Goal: Transaction & Acquisition: Purchase product/service

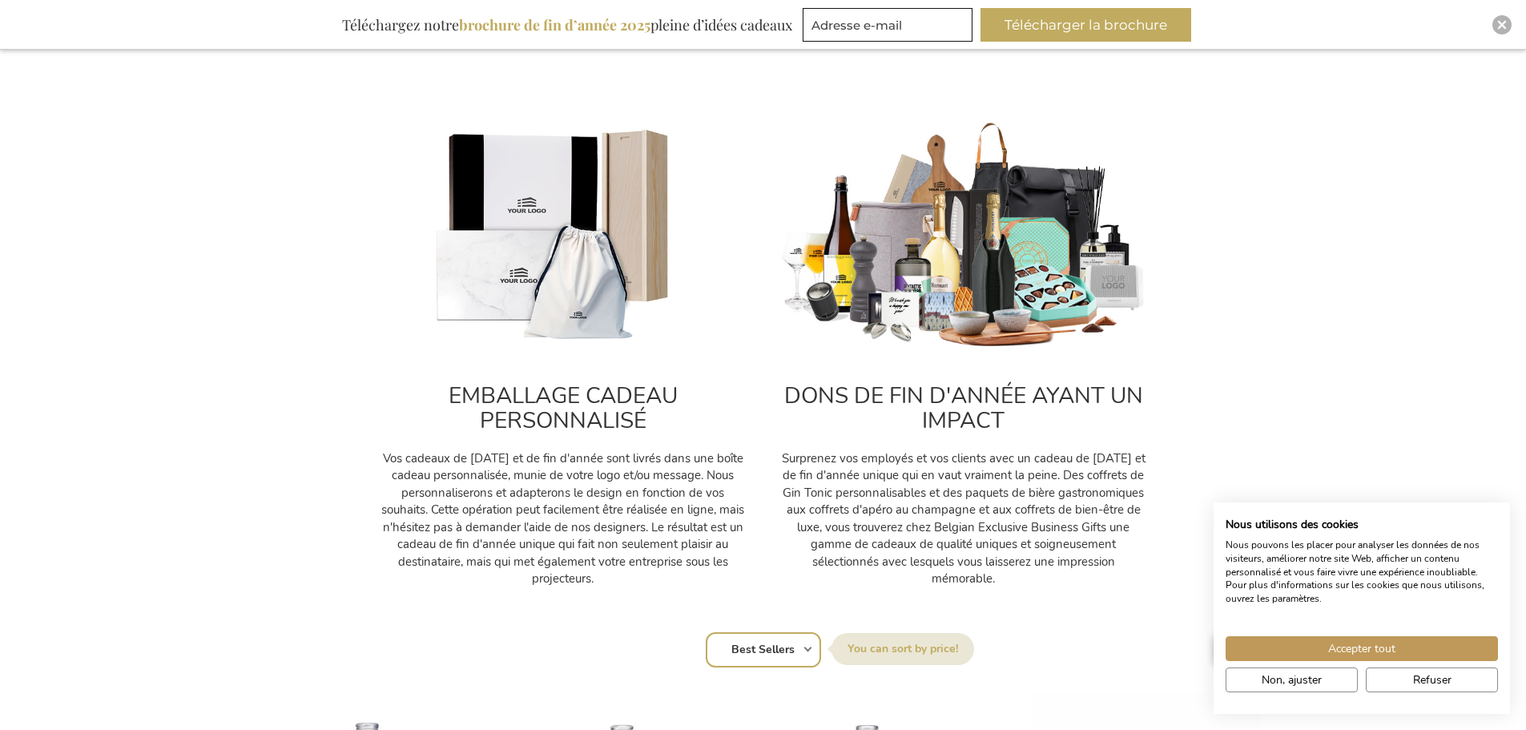
scroll to position [561, 0]
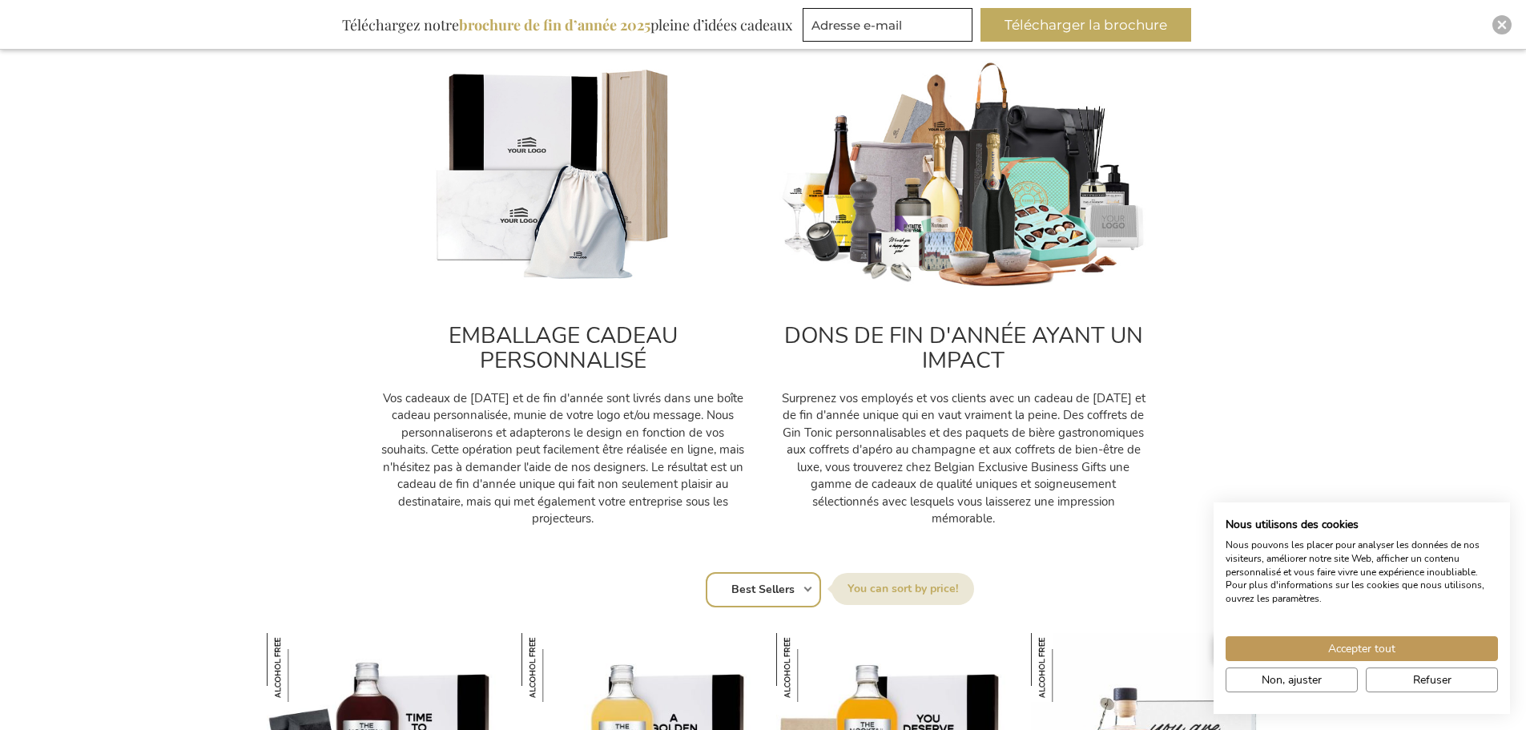
click at [924, 272] on img at bounding box center [963, 176] width 368 height 230
click at [946, 348] on h2 "DONS DE FIN D'ANNÉE AYANT UN IMPACT" at bounding box center [963, 349] width 368 height 50
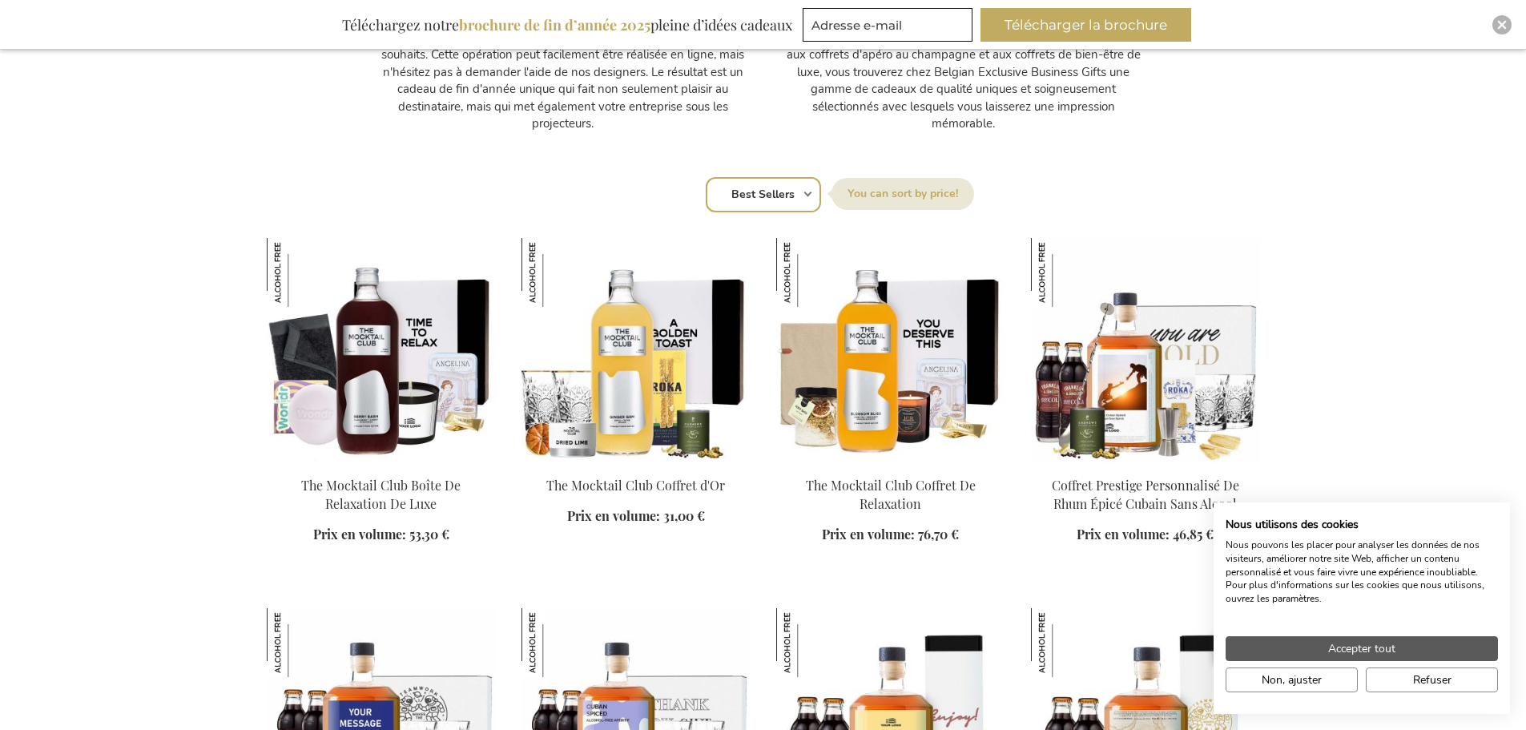
scroll to position [961, 0]
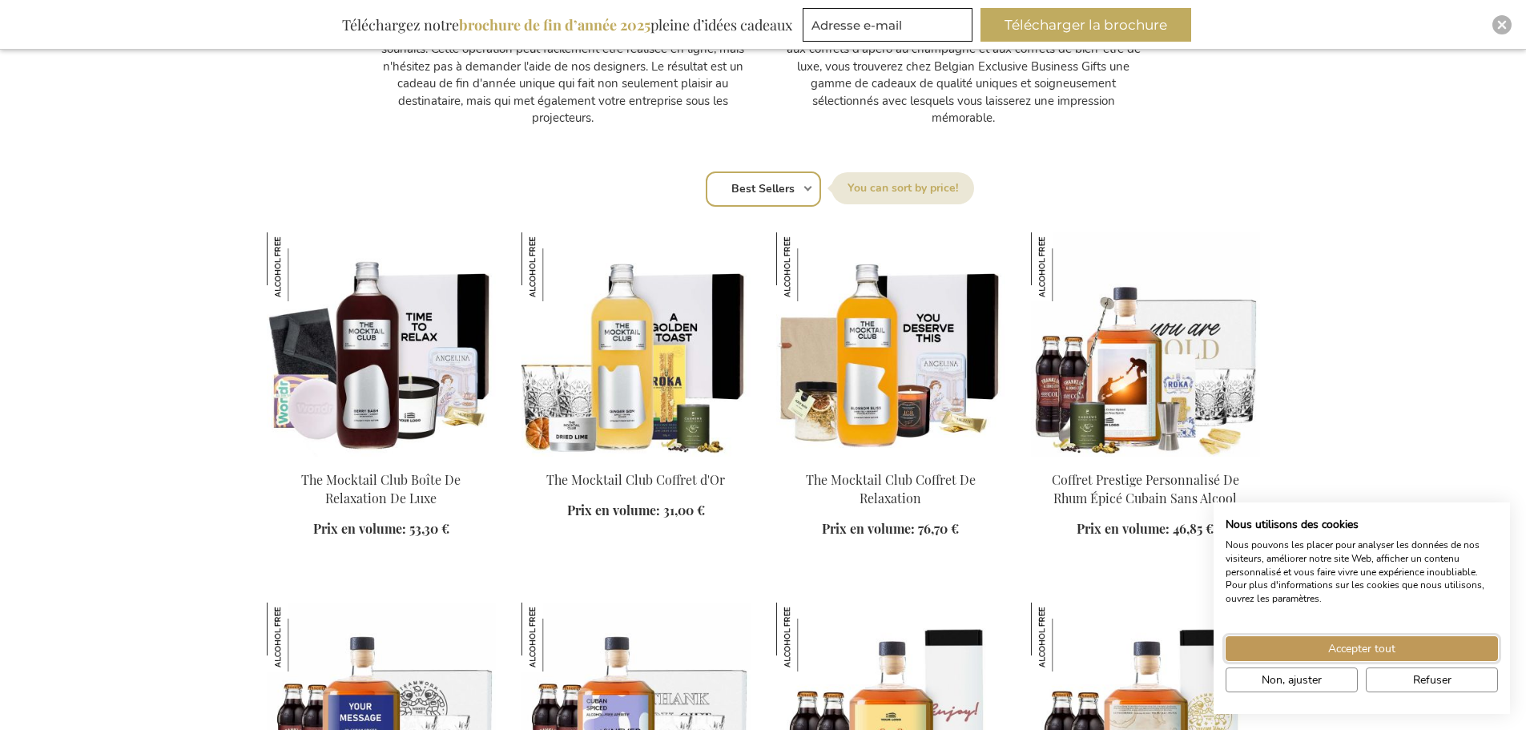
click at [1362, 649] on span "Accepter tout" at bounding box center [1361, 648] width 67 height 17
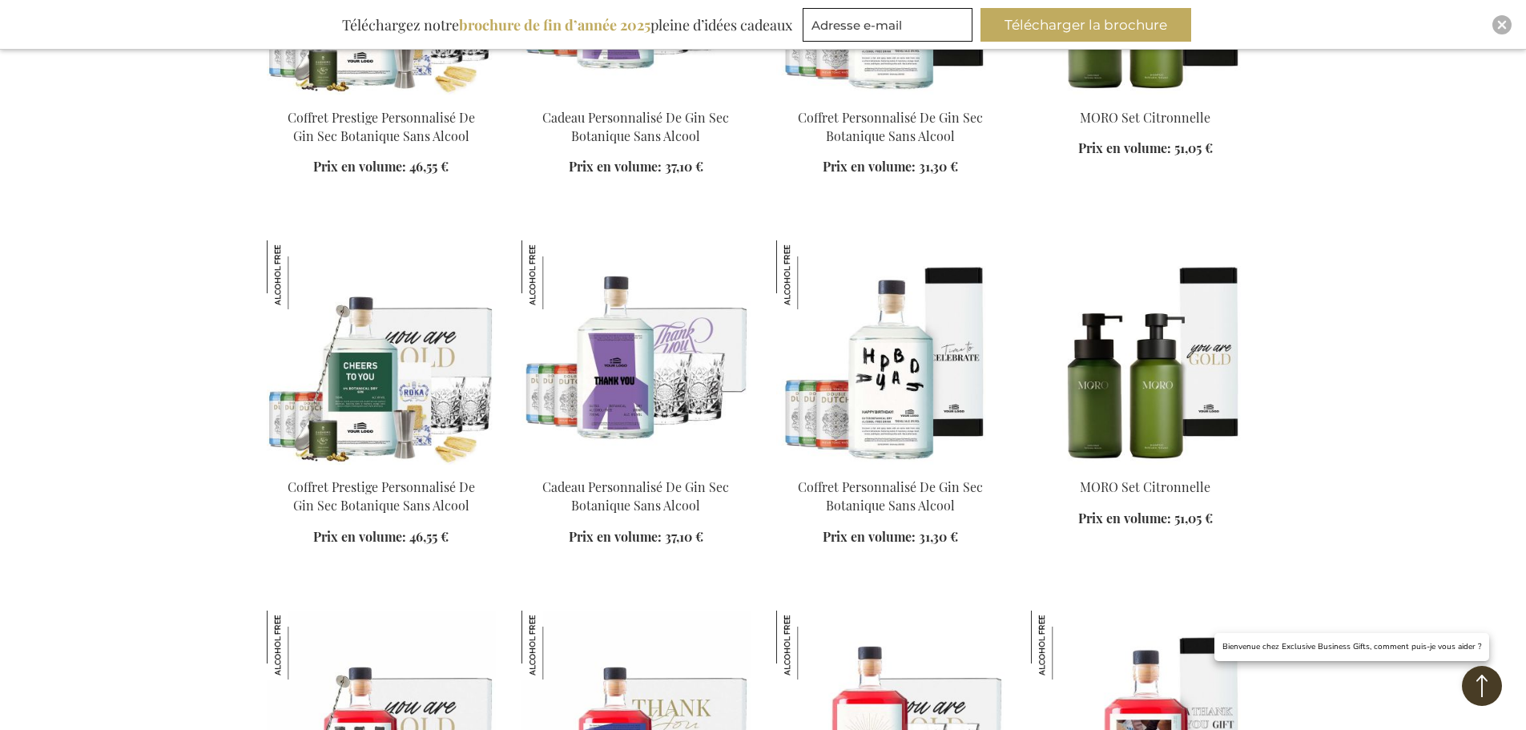
scroll to position [2323, 0]
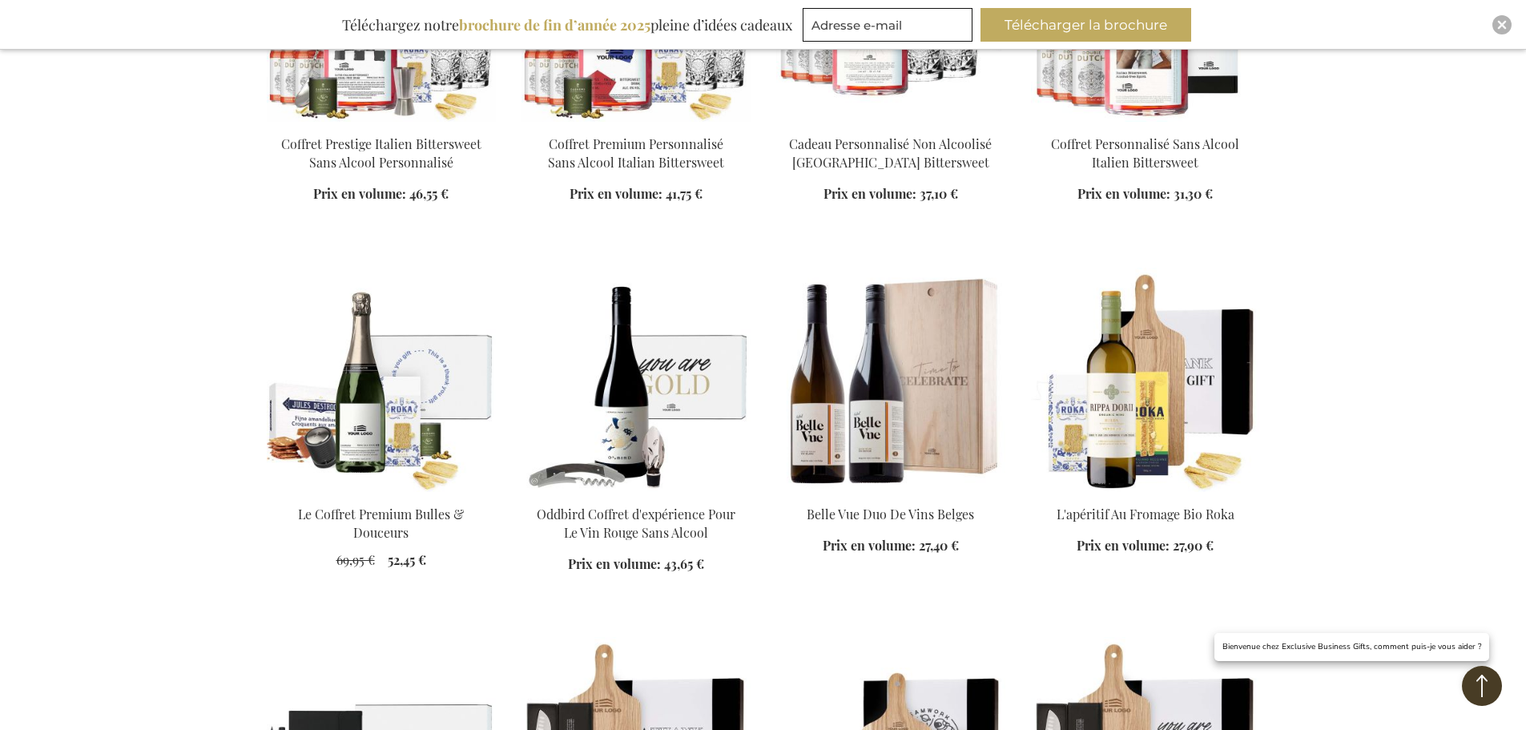
scroll to position [2964, 0]
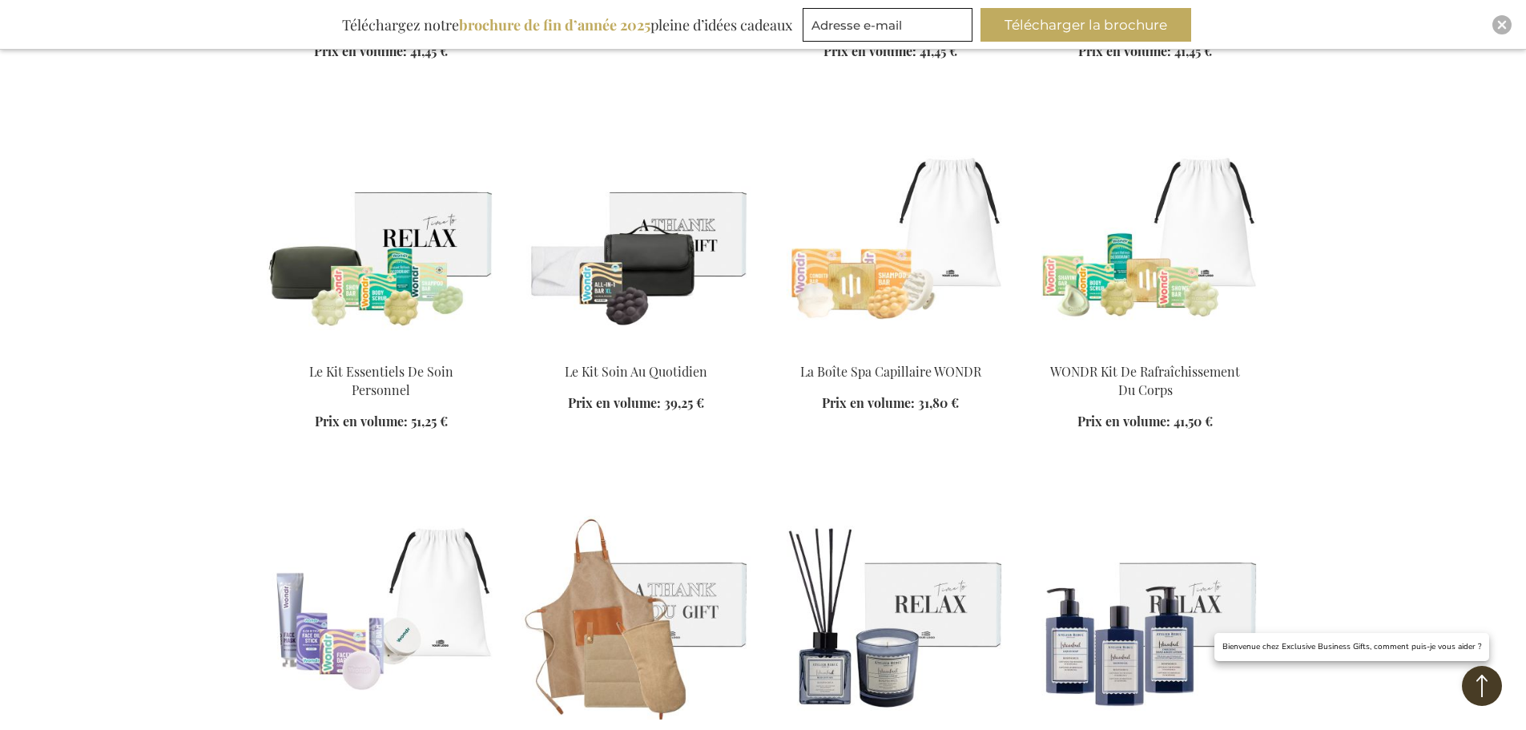
scroll to position [4405, 0]
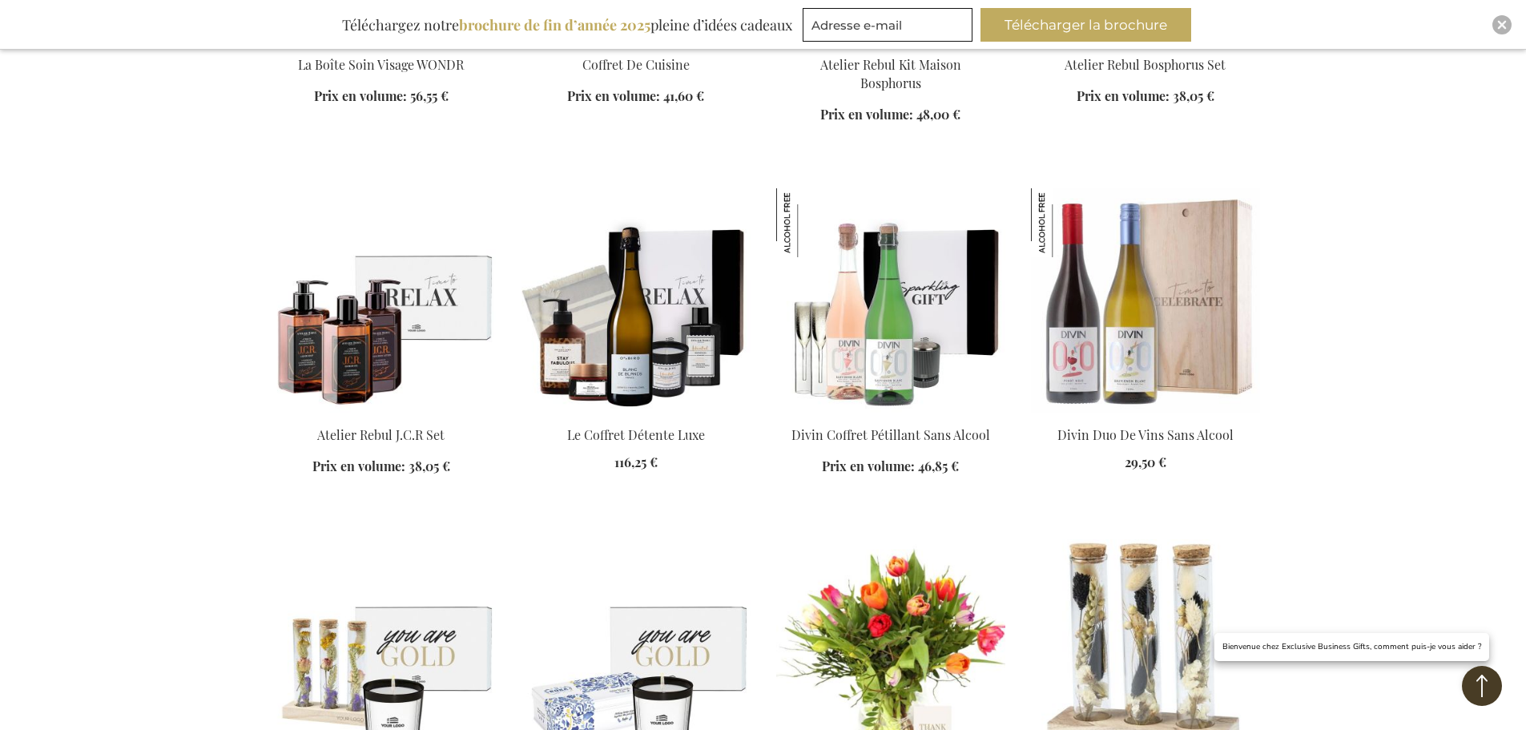
scroll to position [5206, 0]
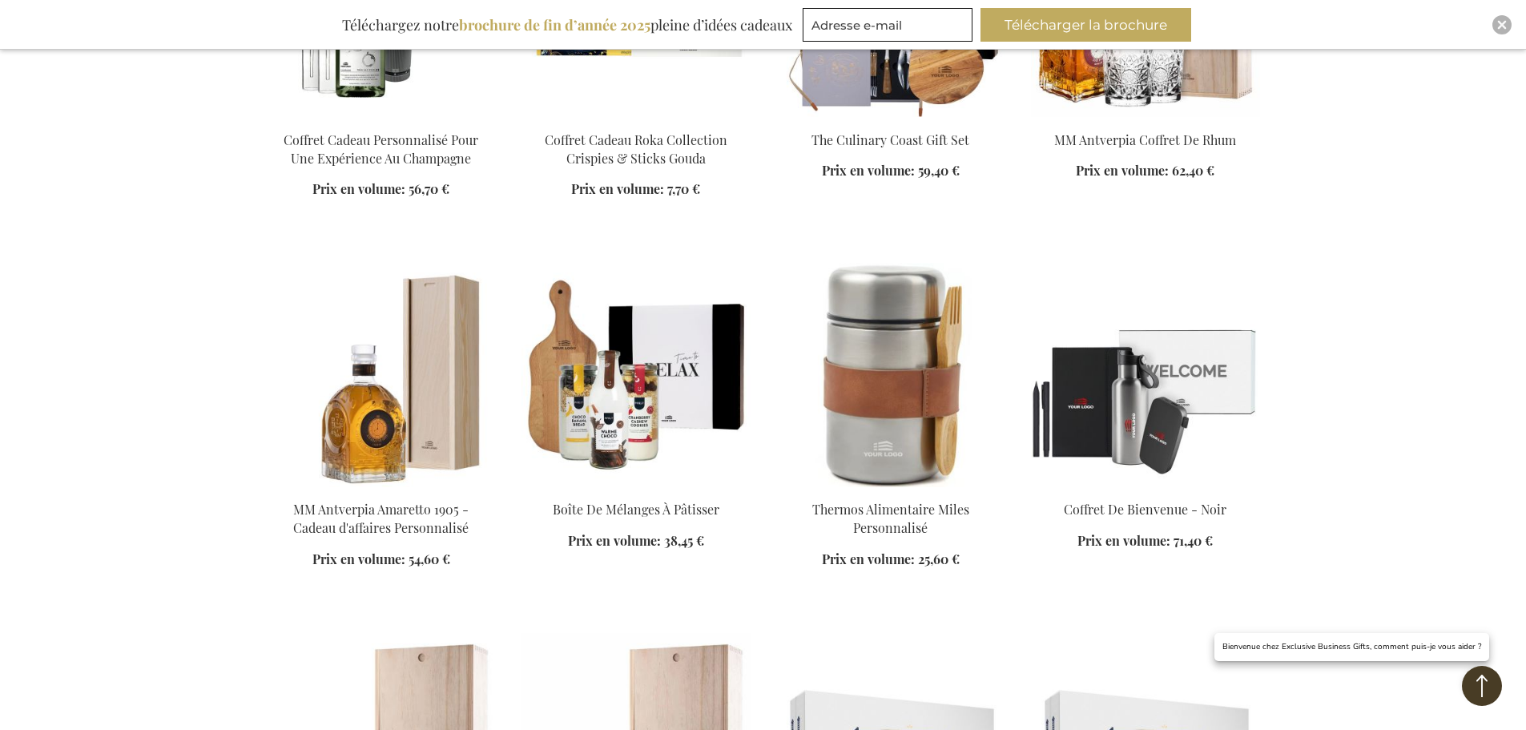
scroll to position [6488, 0]
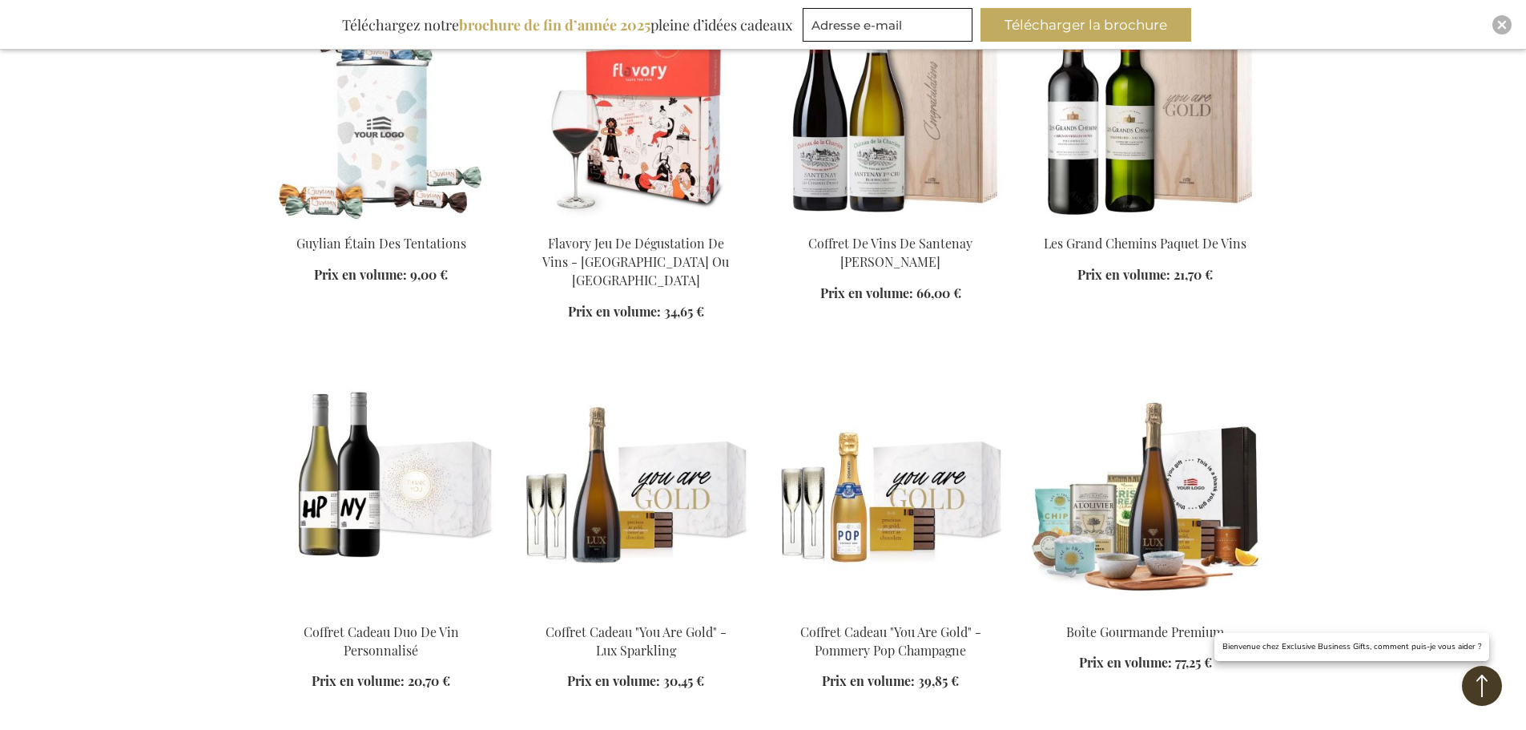
scroll to position [7770, 0]
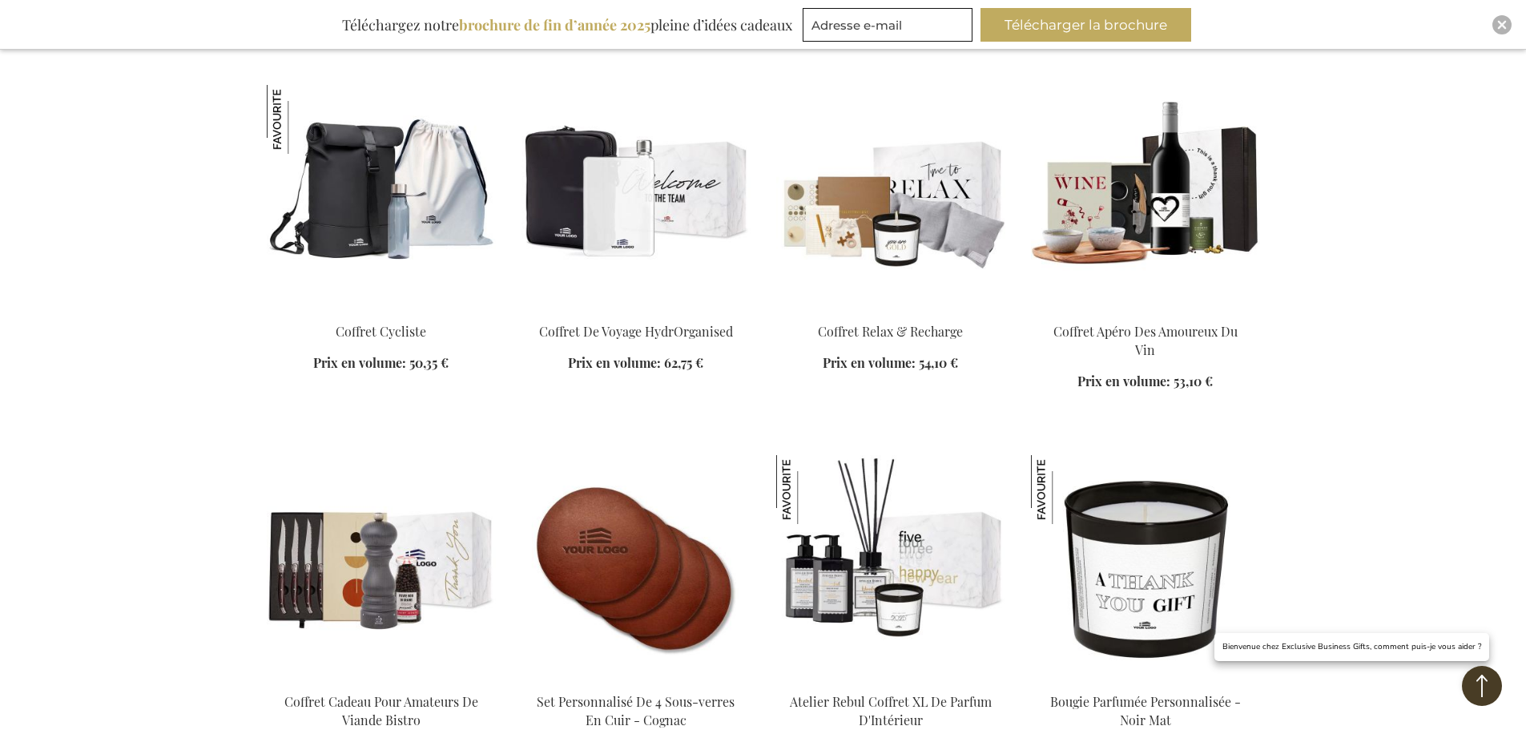
scroll to position [8891, 0]
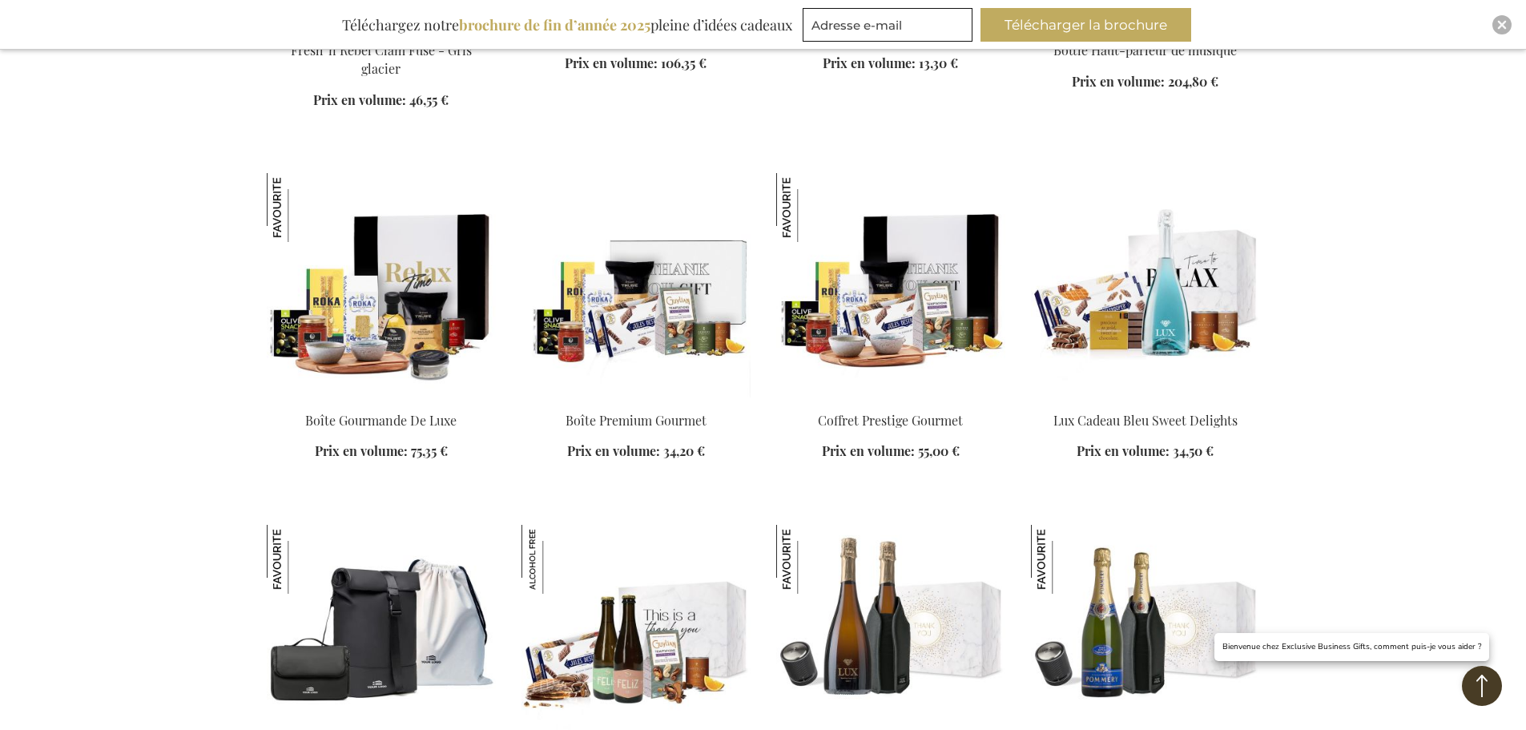
scroll to position [9932, 0]
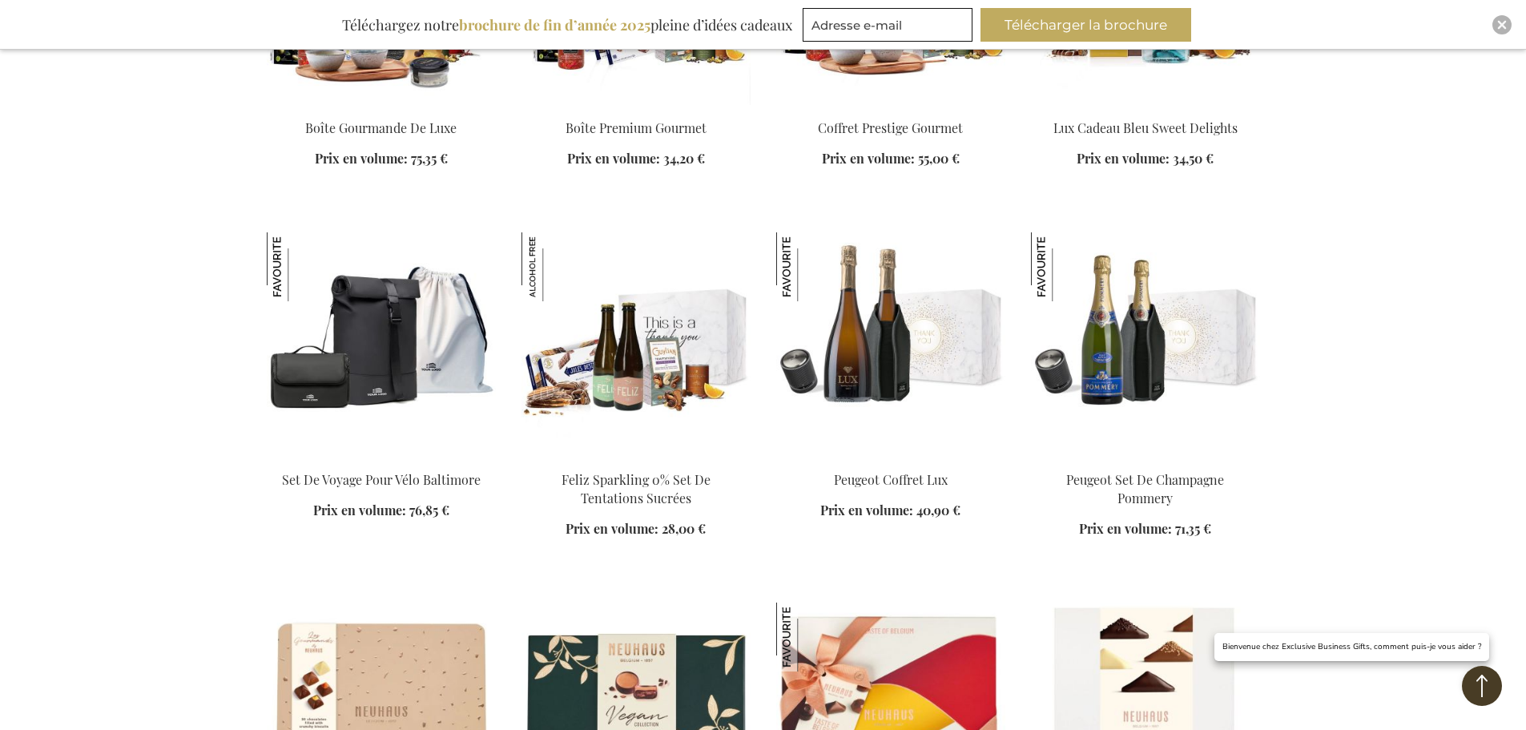
scroll to position [10253, 0]
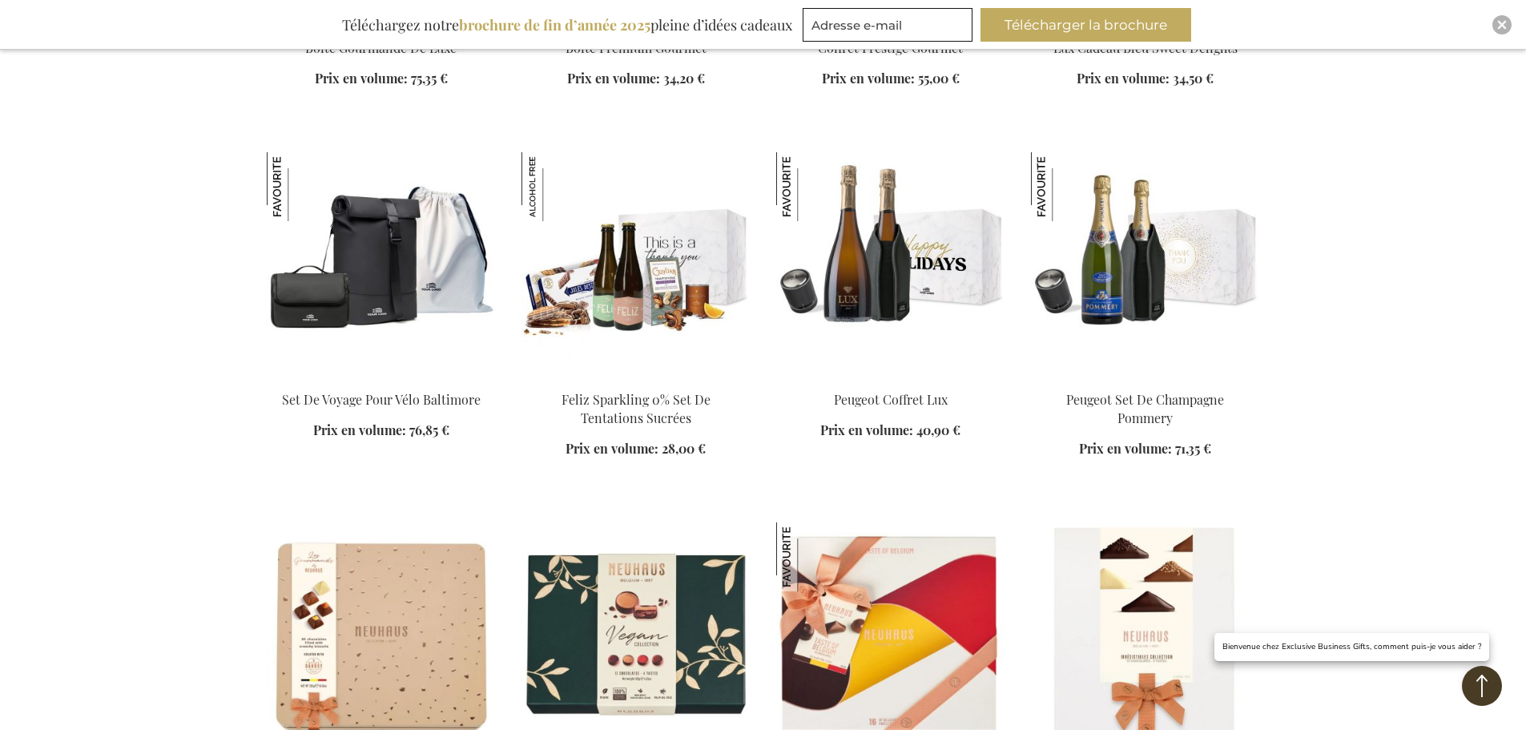
click at [885, 259] on img at bounding box center [890, 264] width 229 height 224
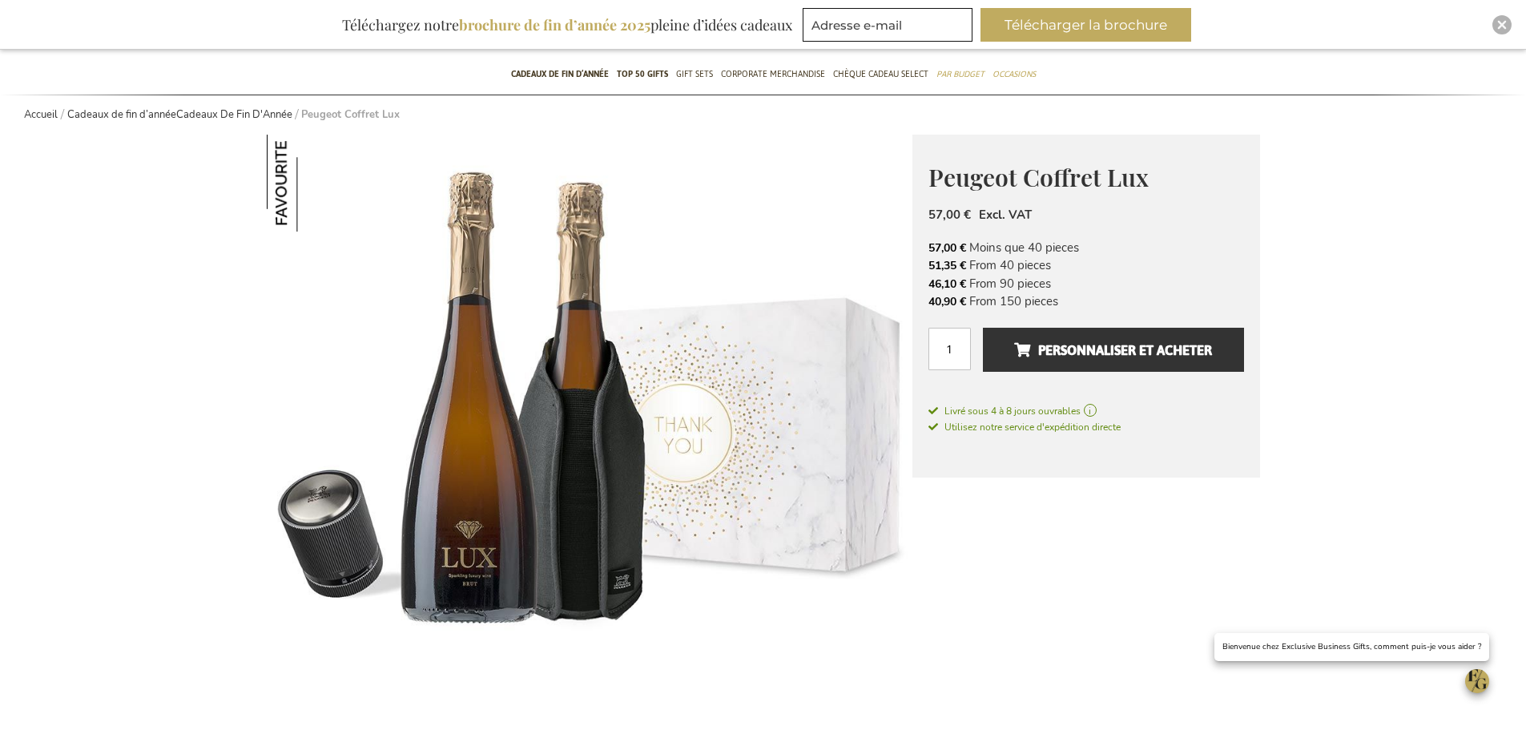
scroll to position [160, 0]
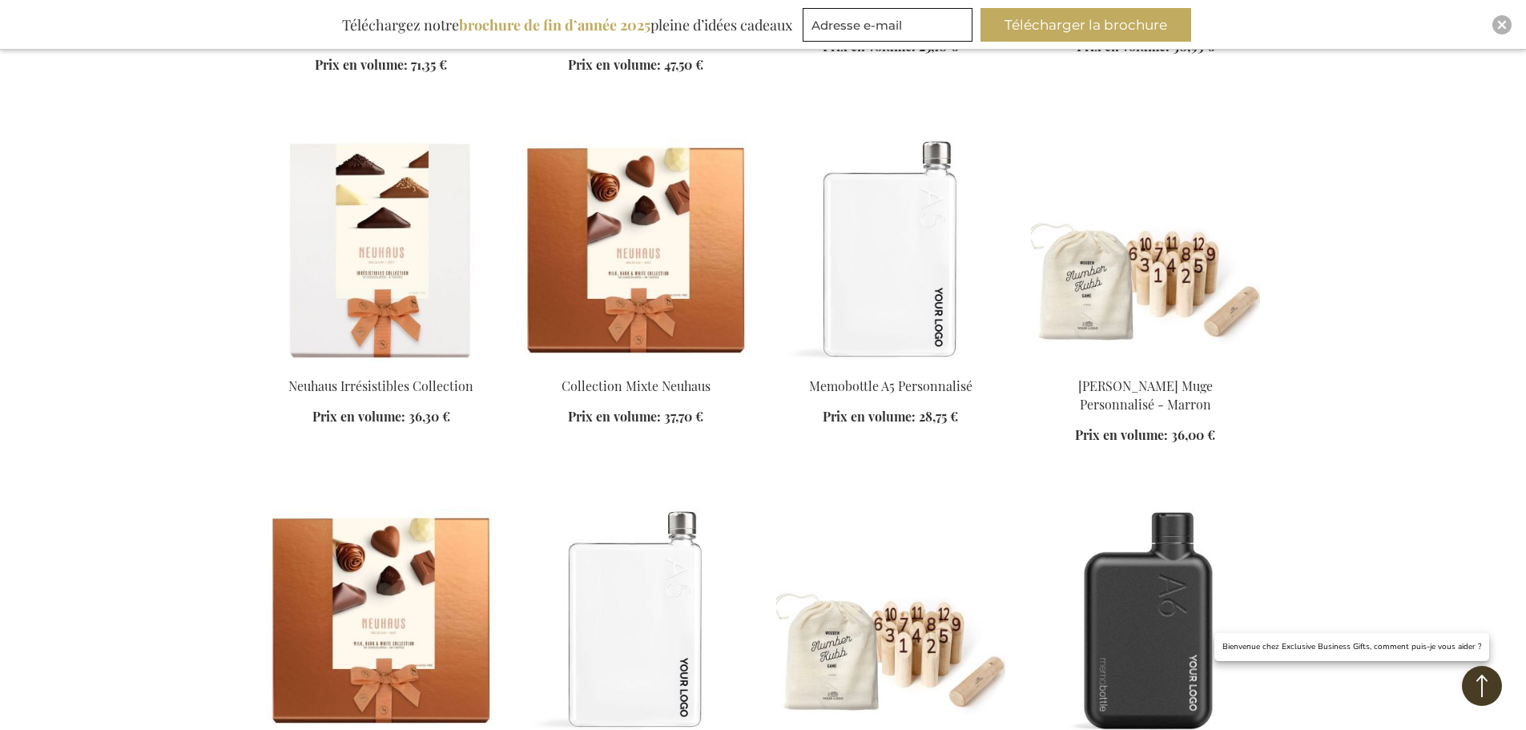
scroll to position [1914, 0]
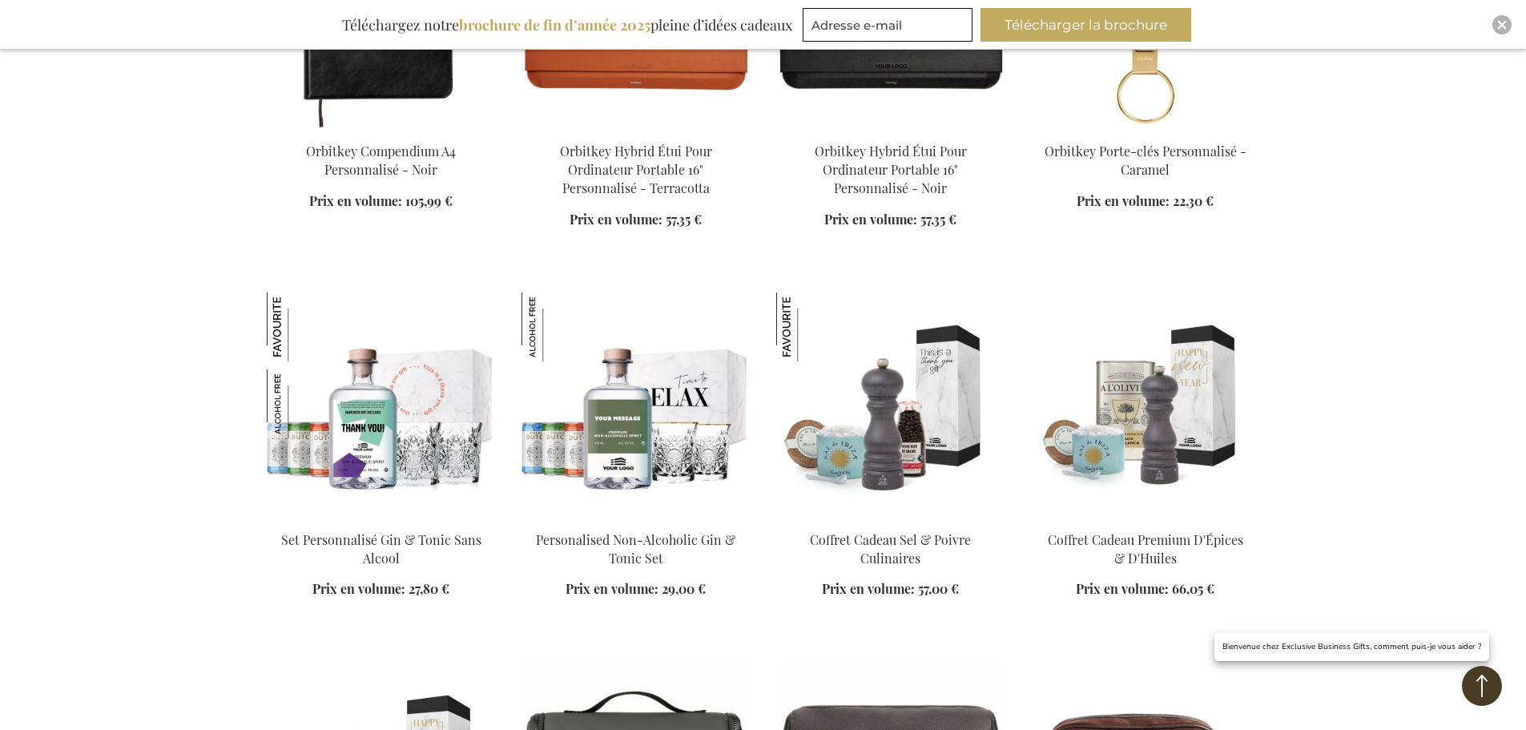
scroll to position [3356, 0]
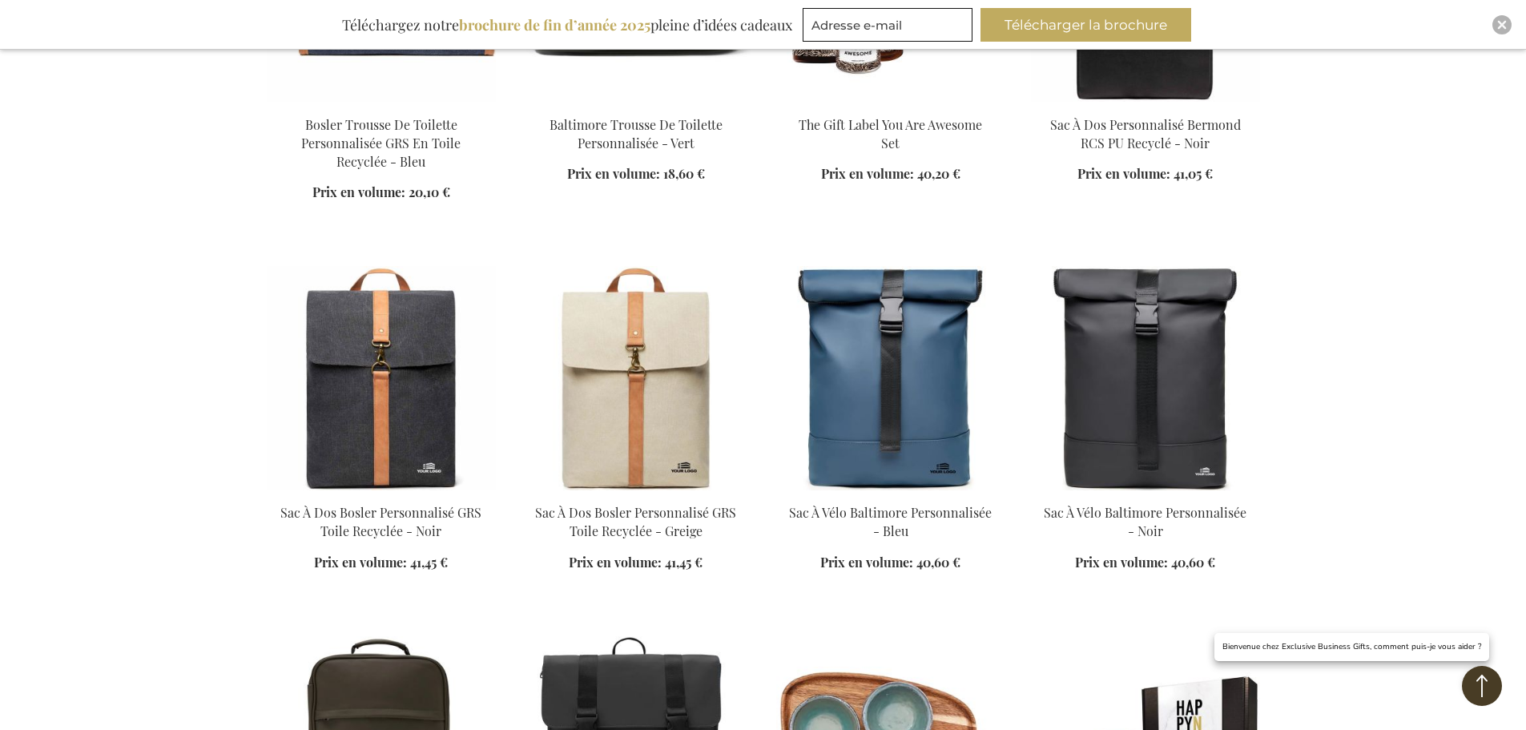
scroll to position [4638, 0]
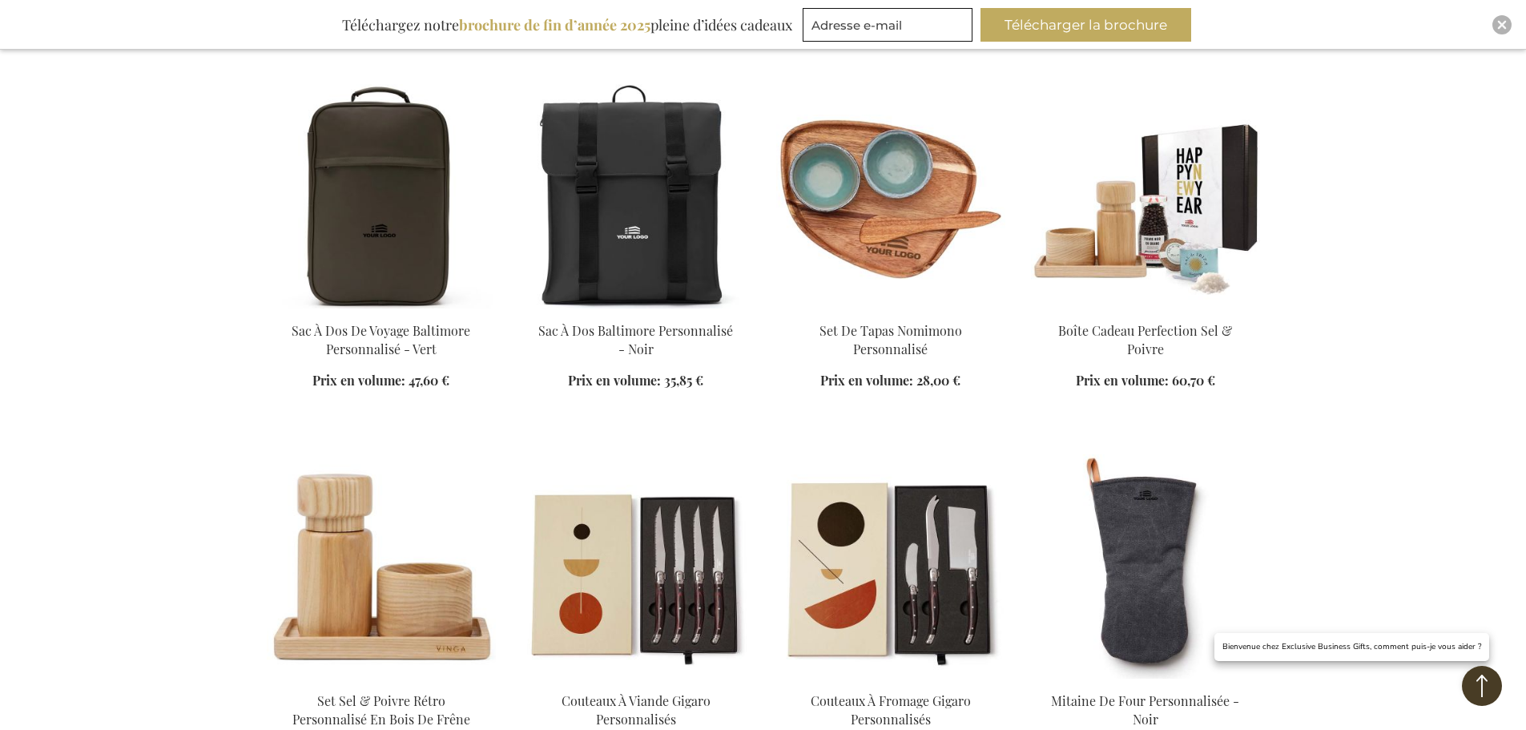
scroll to position [5198, 0]
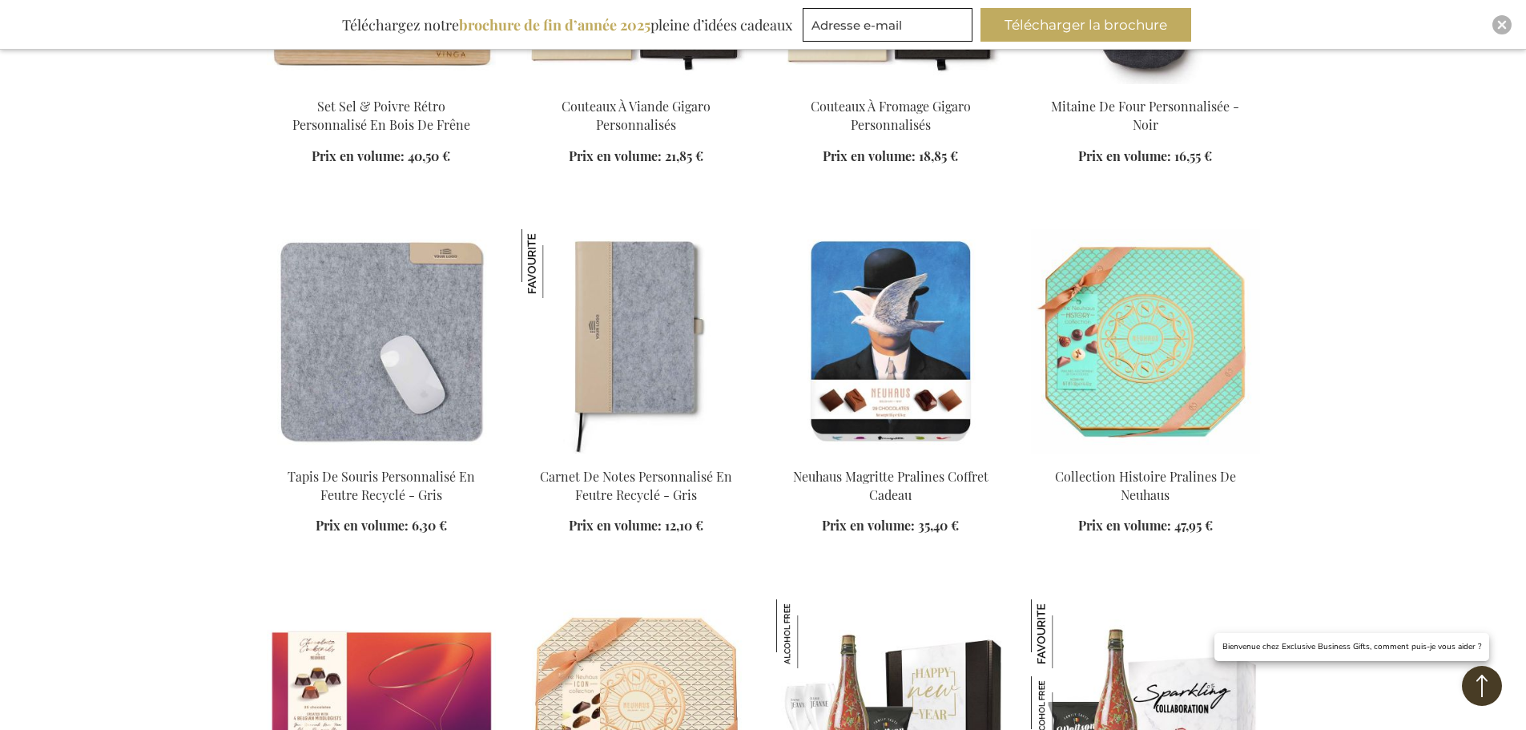
scroll to position [5599, 0]
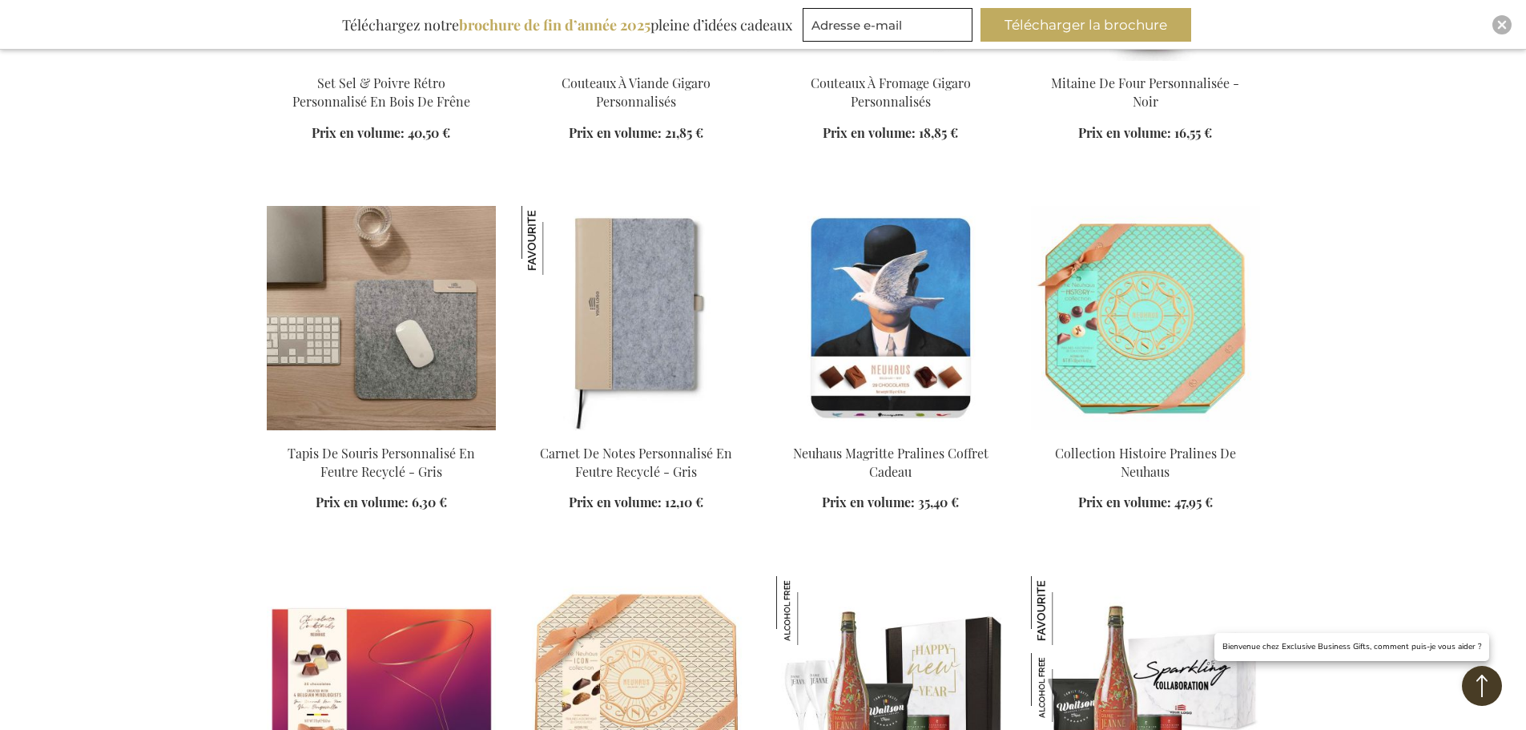
click at [392, 332] on img at bounding box center [381, 318] width 229 height 224
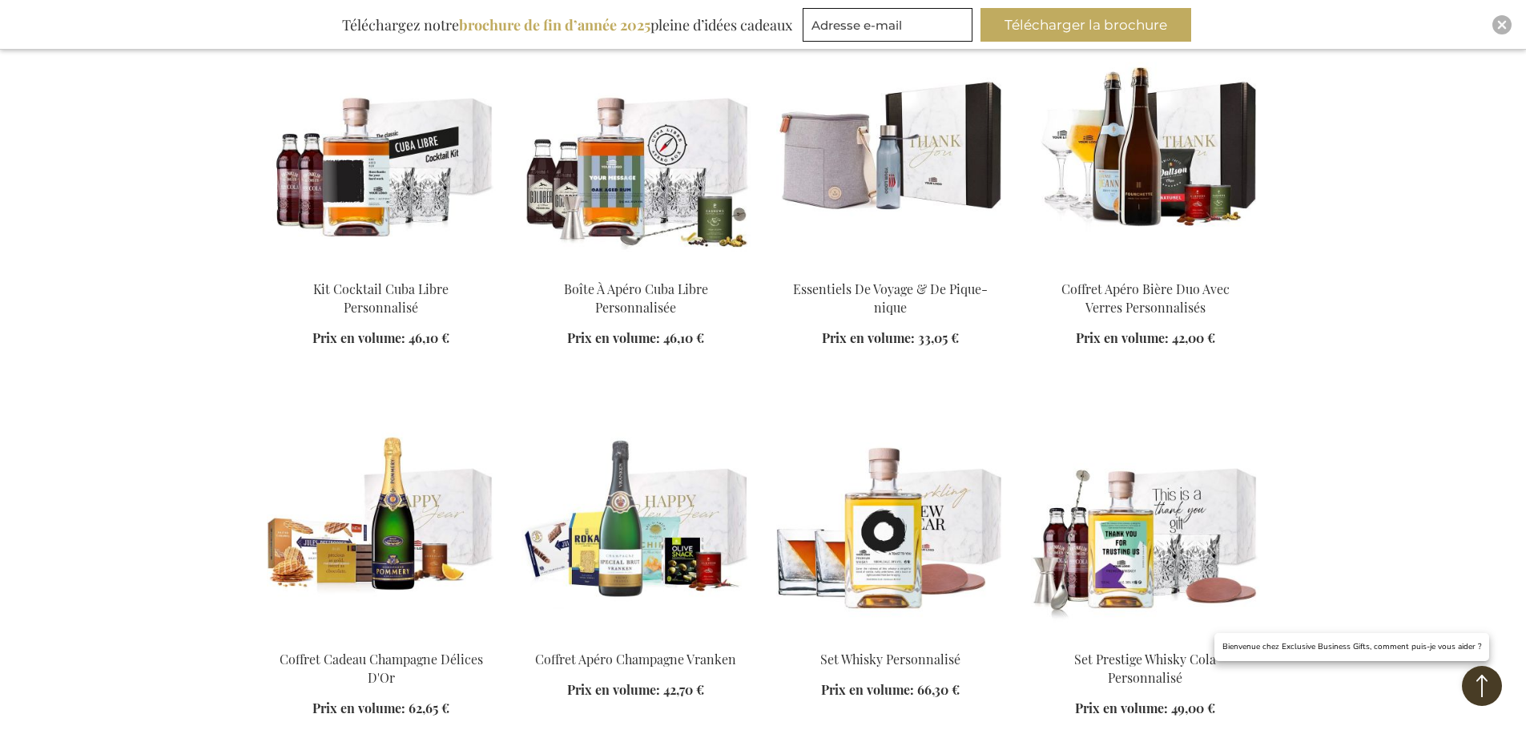
scroll to position [4634, 0]
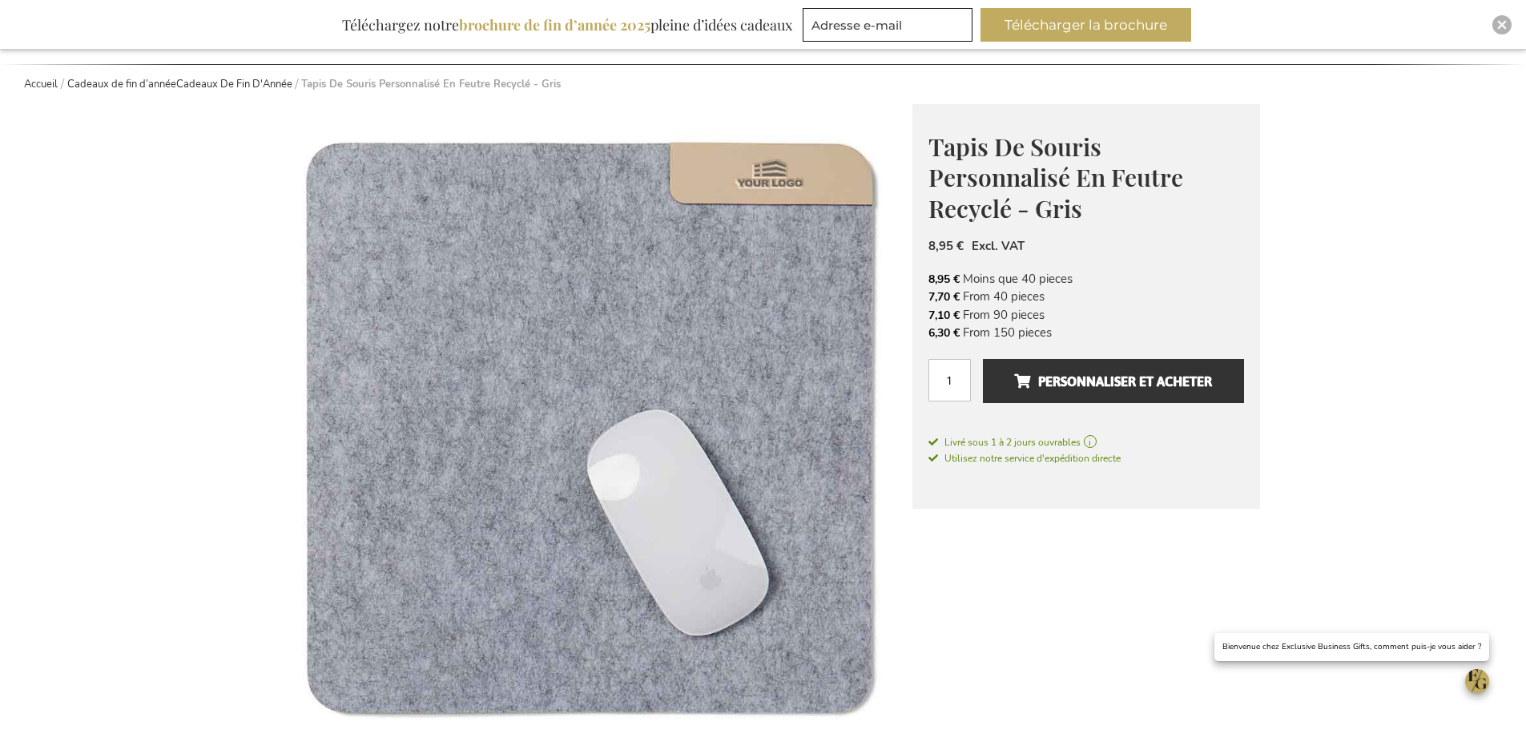
scroll to position [185, 0]
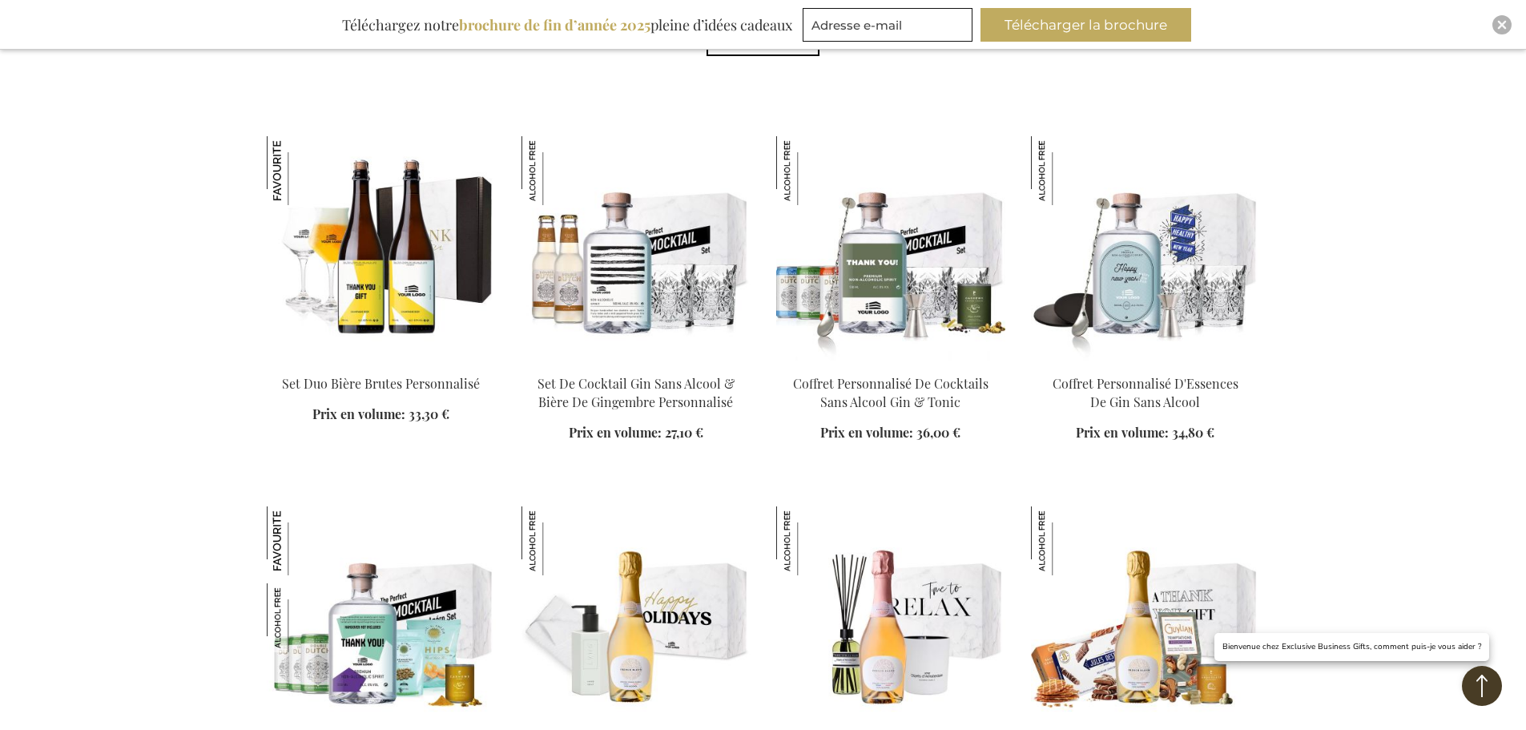
scroll to position [961, 0]
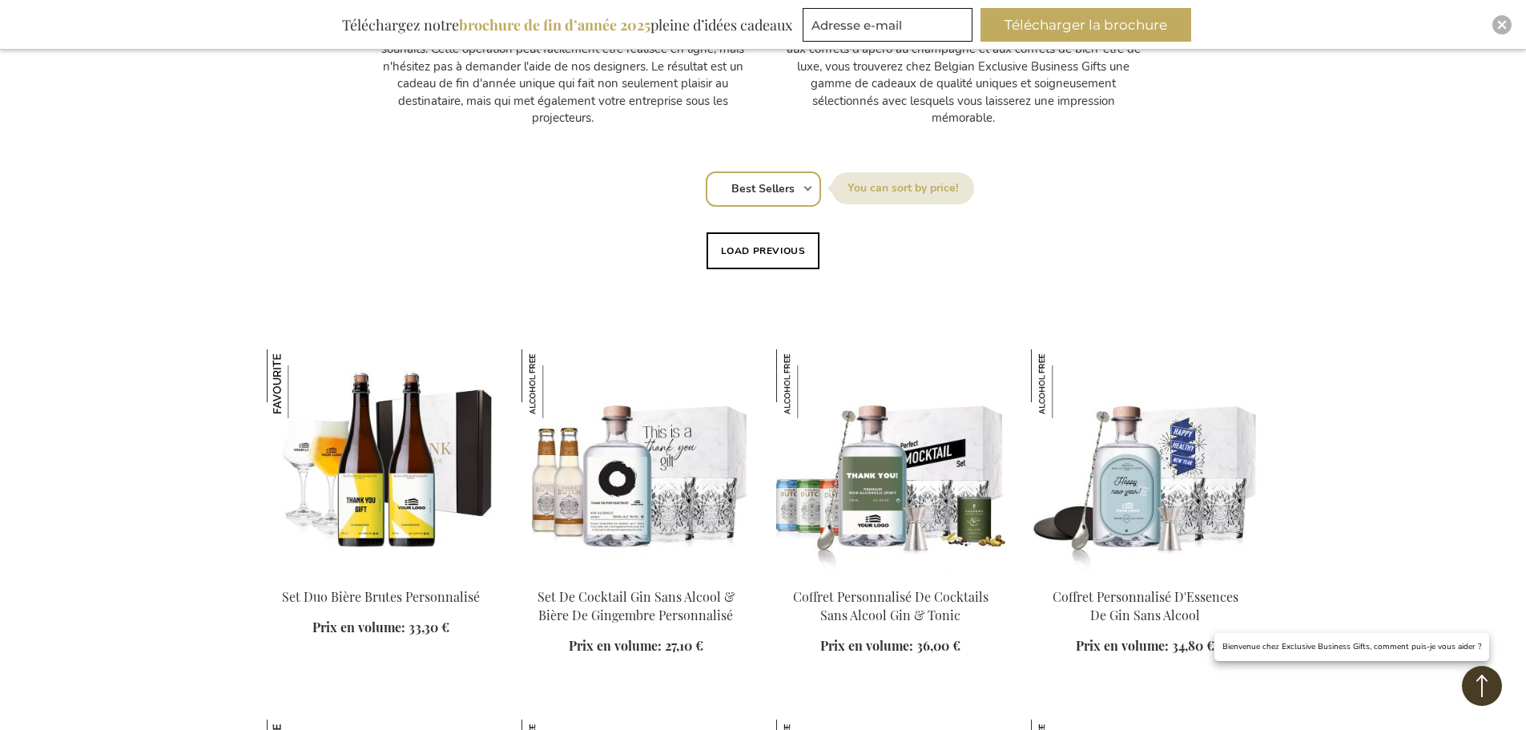
click at [785, 184] on select "Position Best Sellers Les plus consultés Nouveau Biggest Saving Price: low to h…" at bounding box center [763, 188] width 115 height 35
click at [706, 171] on select "Position Best Sellers Les plus consultés Nouveau Biggest Saving Price: low to h…" at bounding box center [763, 188] width 115 height 35
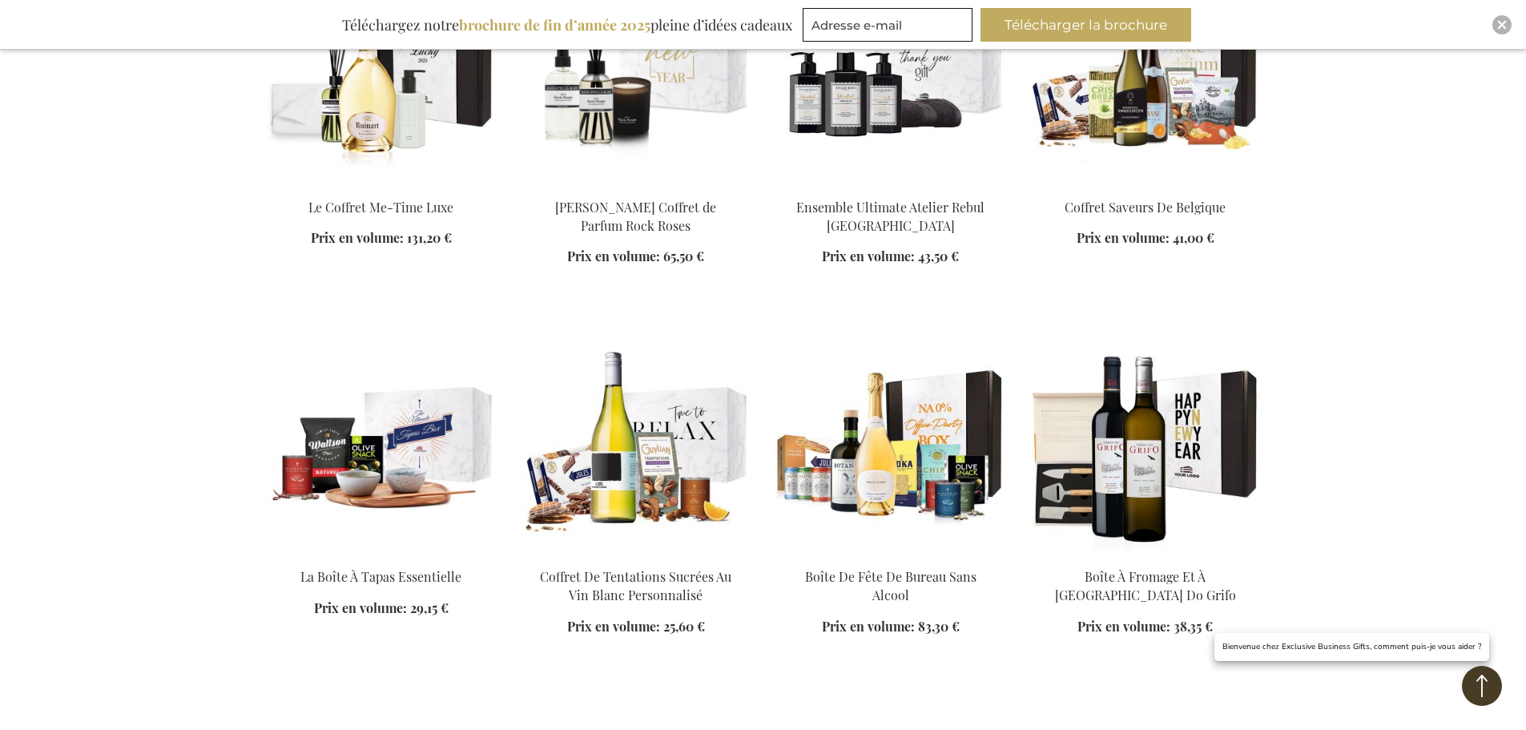
scroll to position [4421, 0]
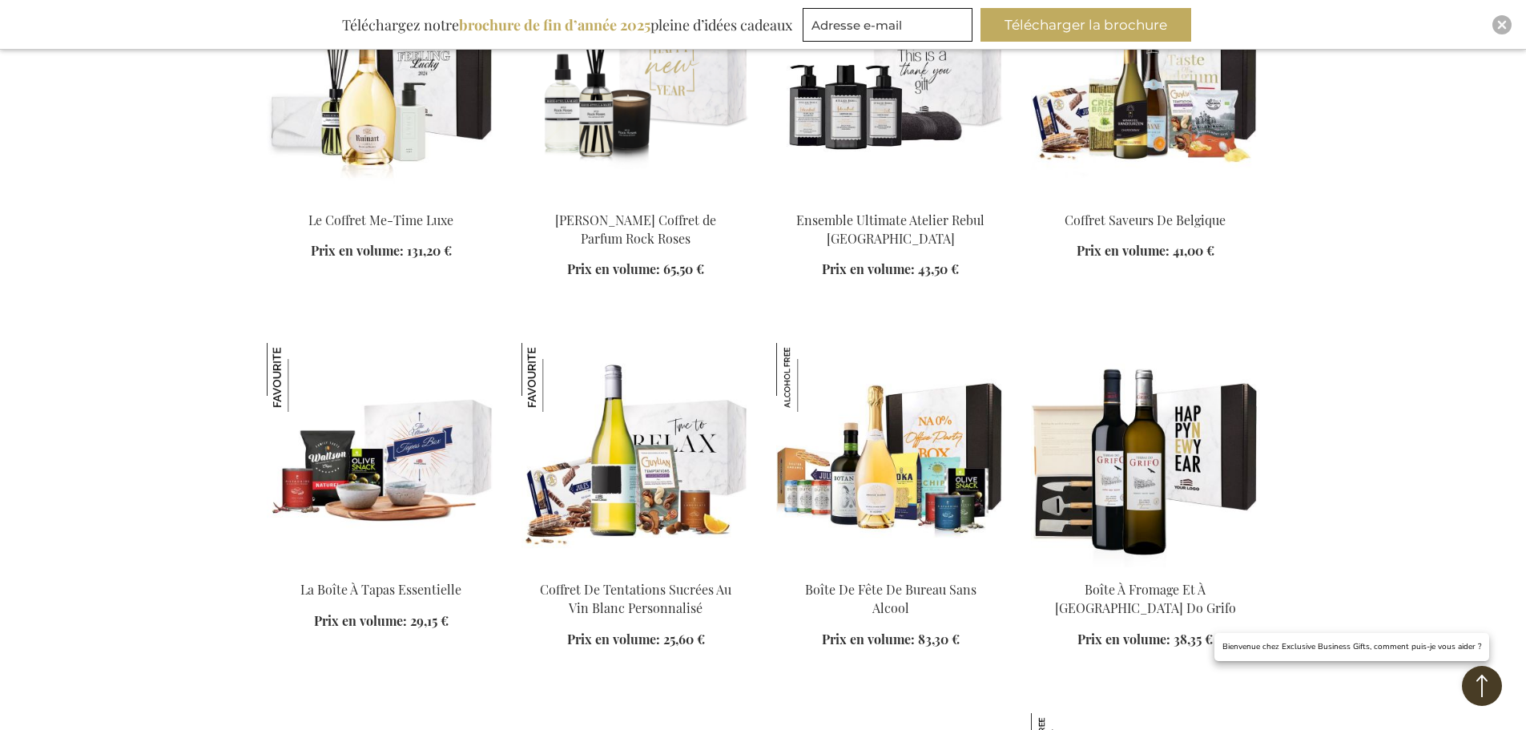
scroll to position [4377, 0]
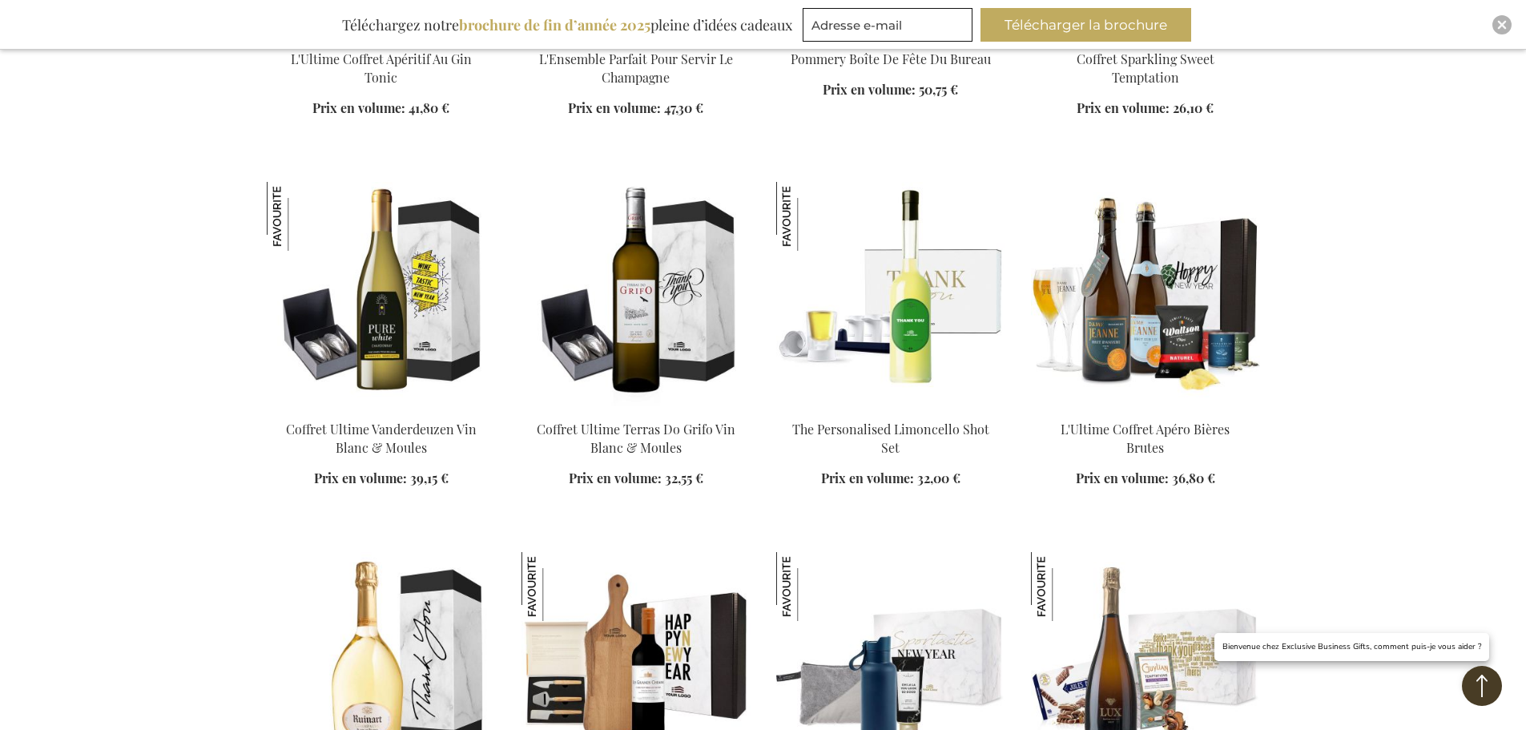
scroll to position [6620, 0]
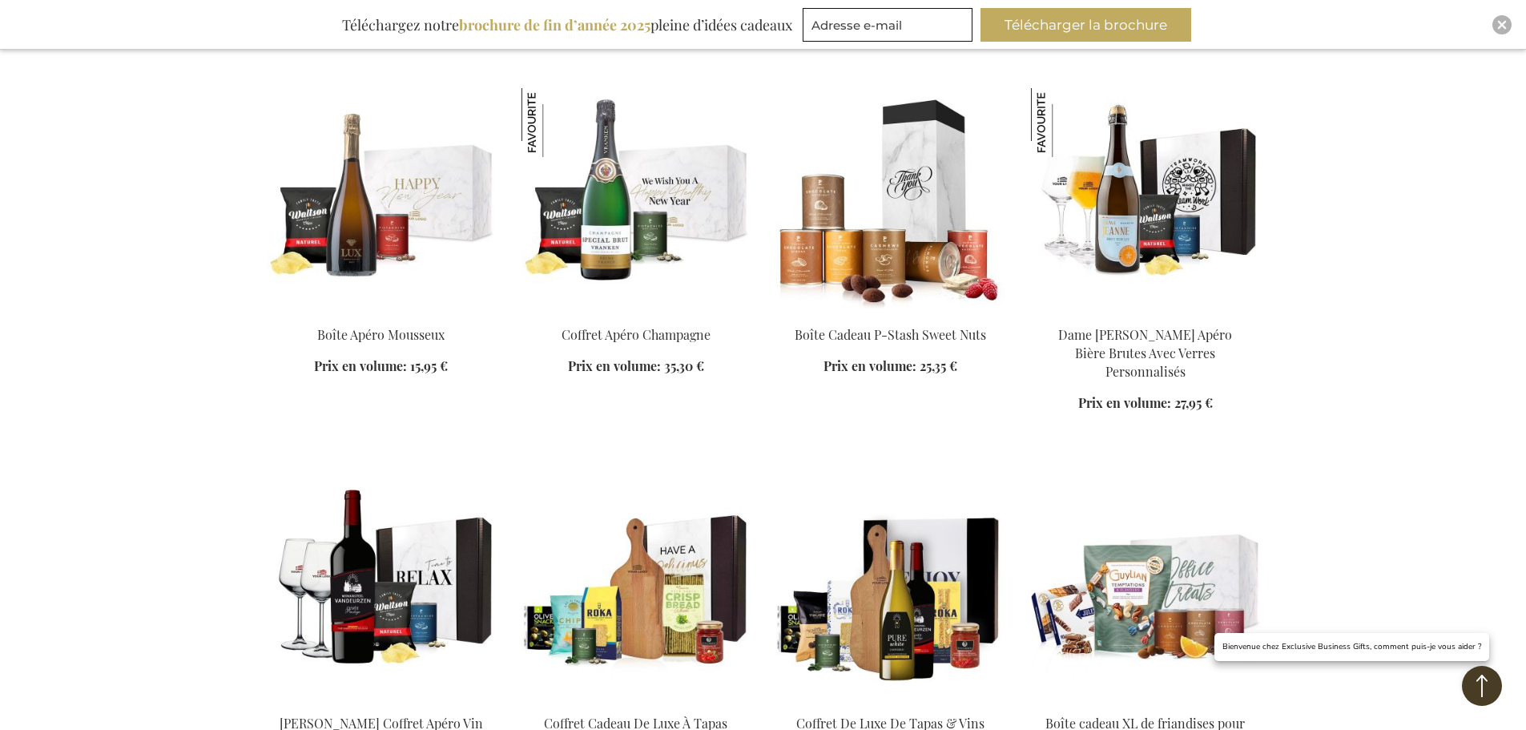
scroll to position [7341, 0]
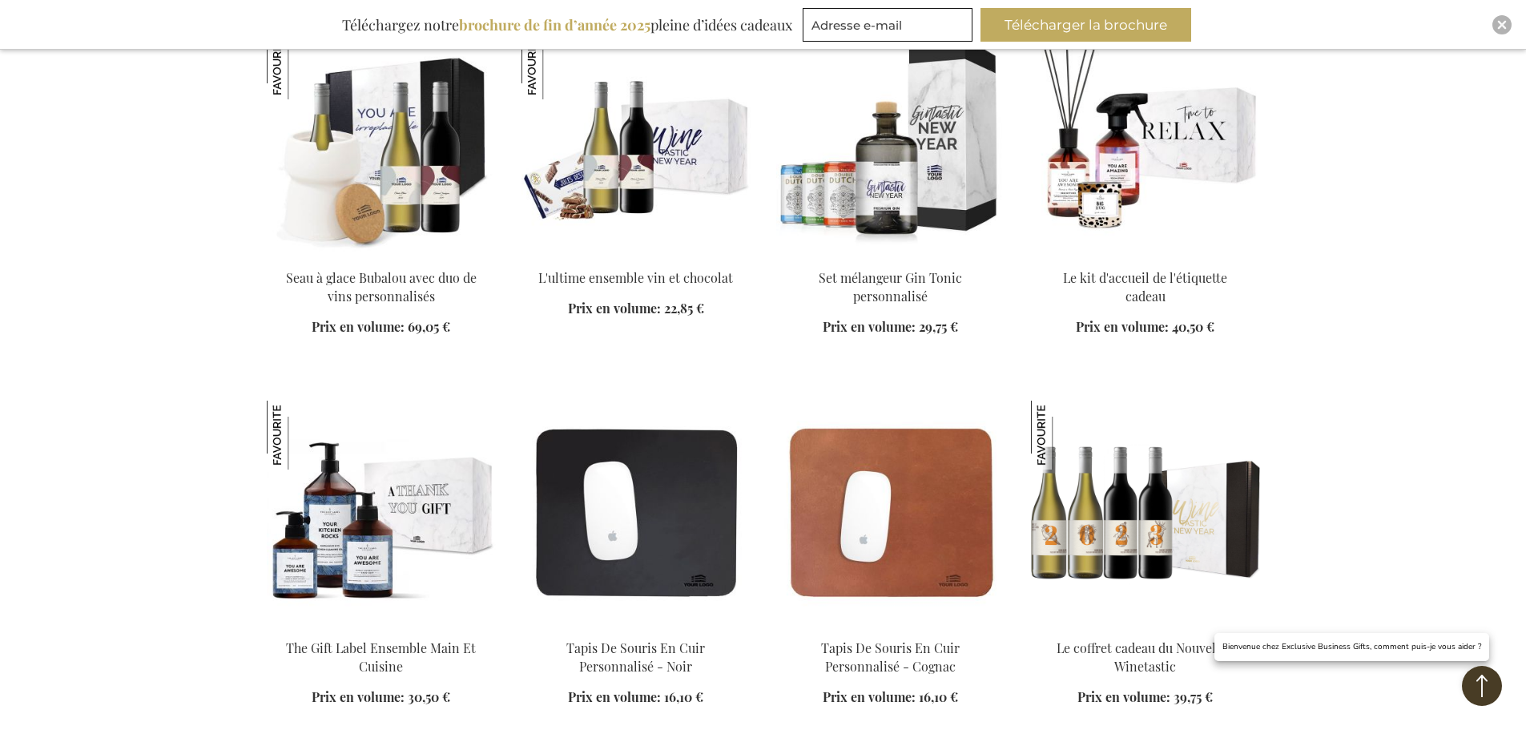
scroll to position [8623, 0]
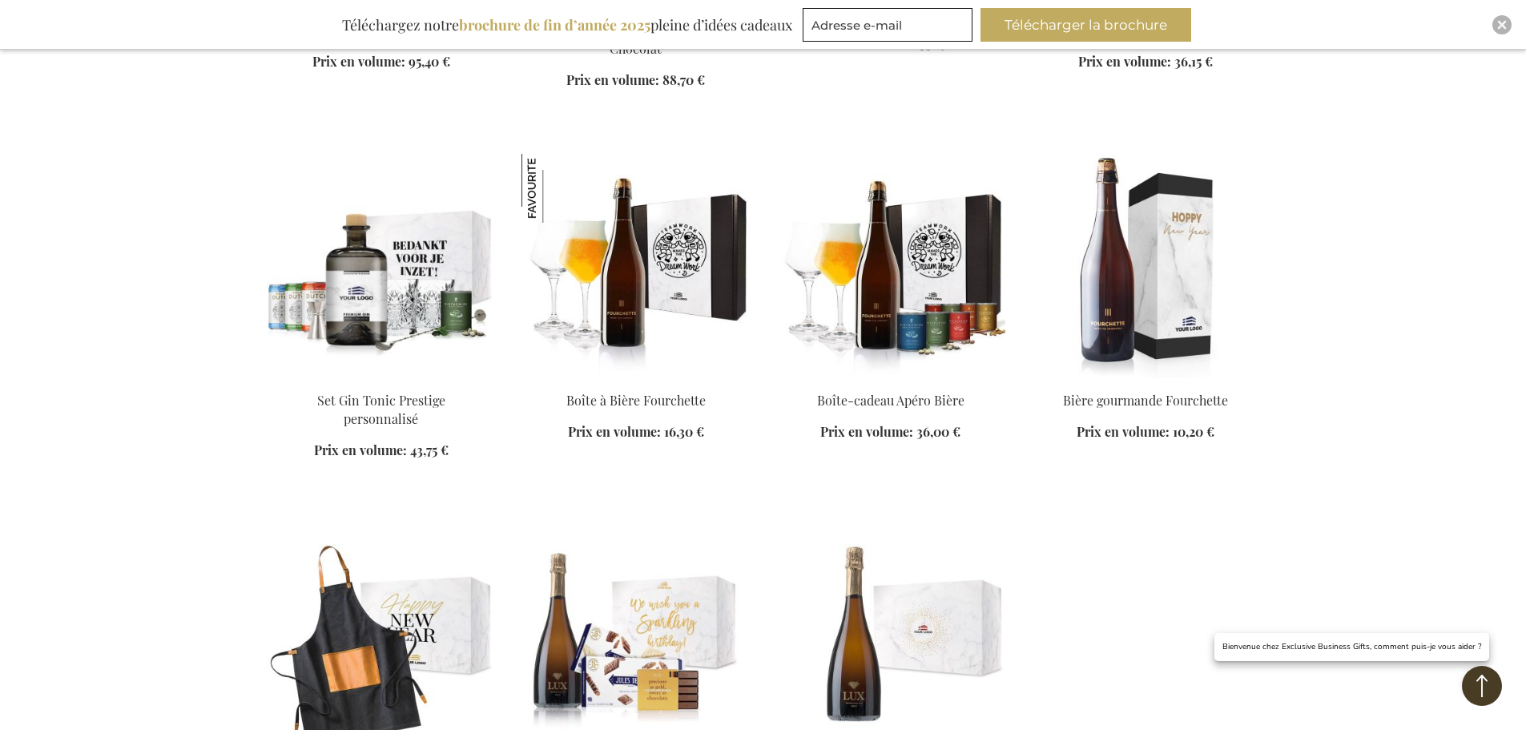
scroll to position [9904, 0]
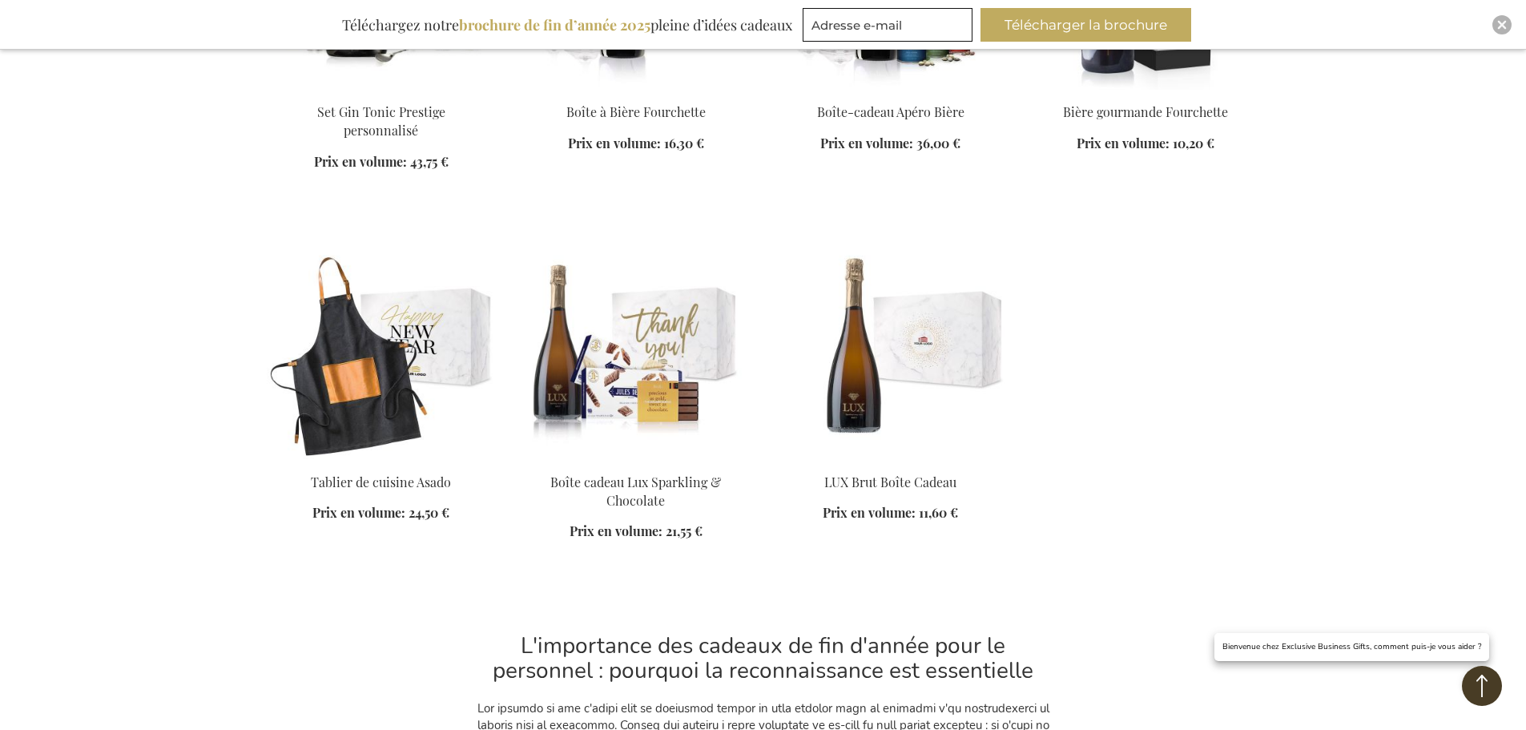
scroll to position [9744, 0]
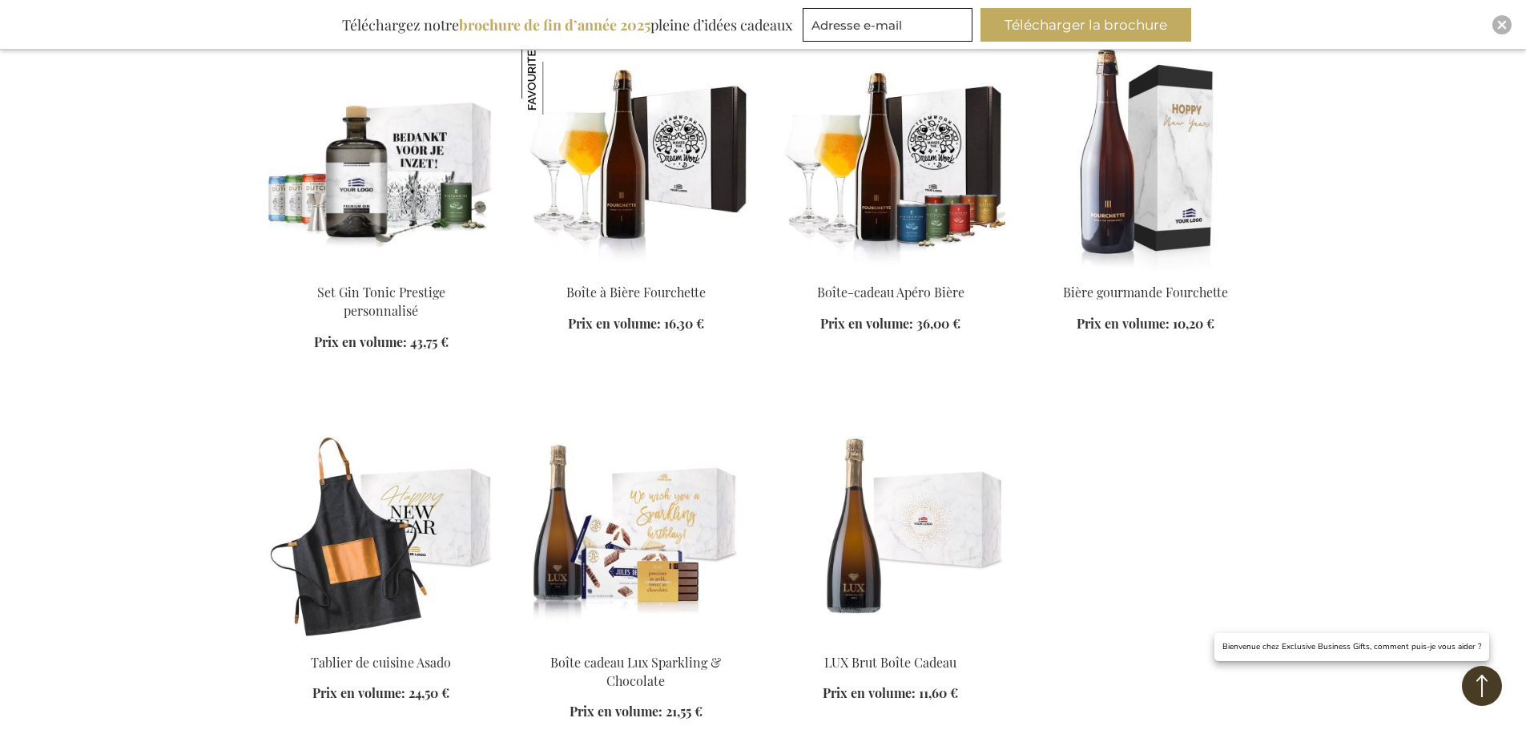
scroll to position [9904, 0]
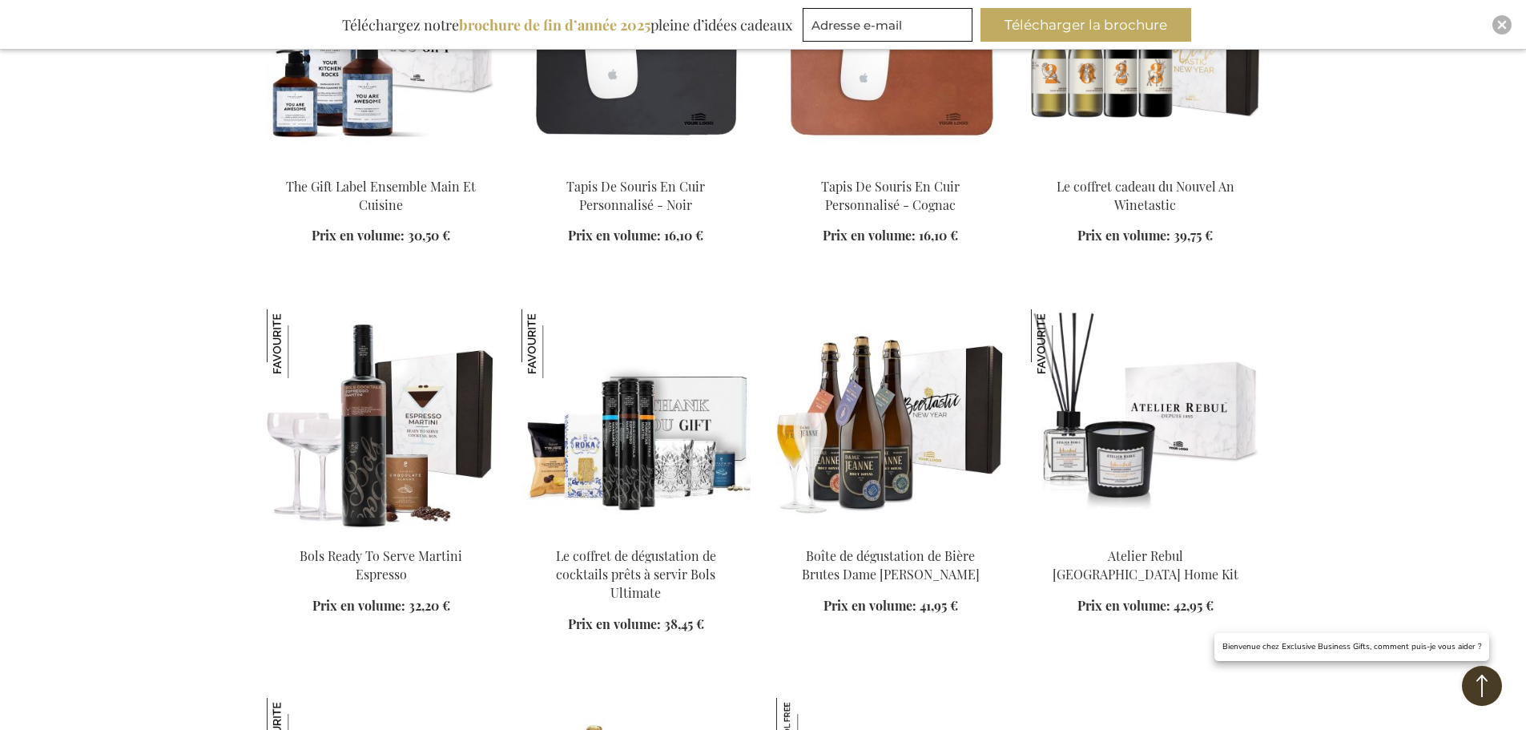
scroll to position [8542, 0]
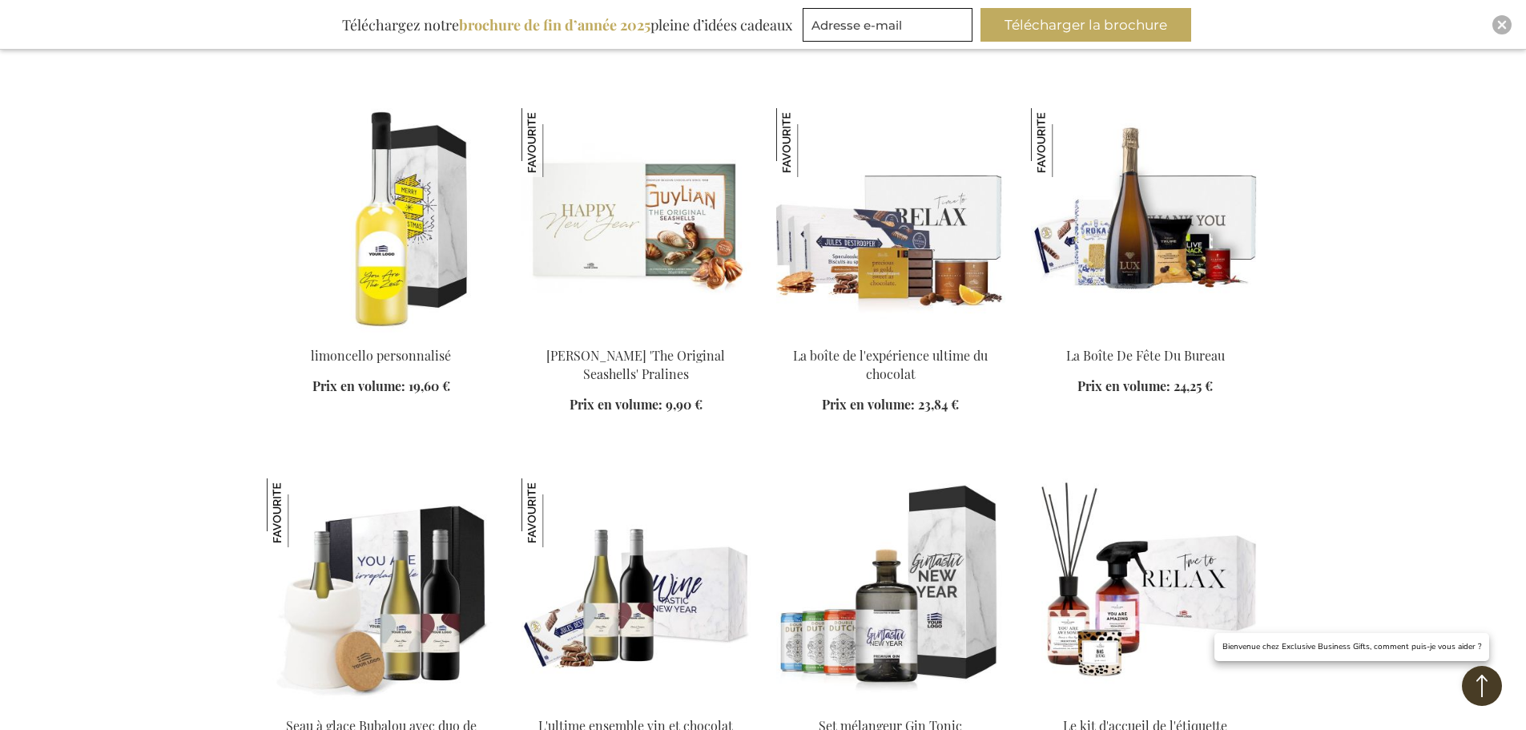
scroll to position [7741, 0]
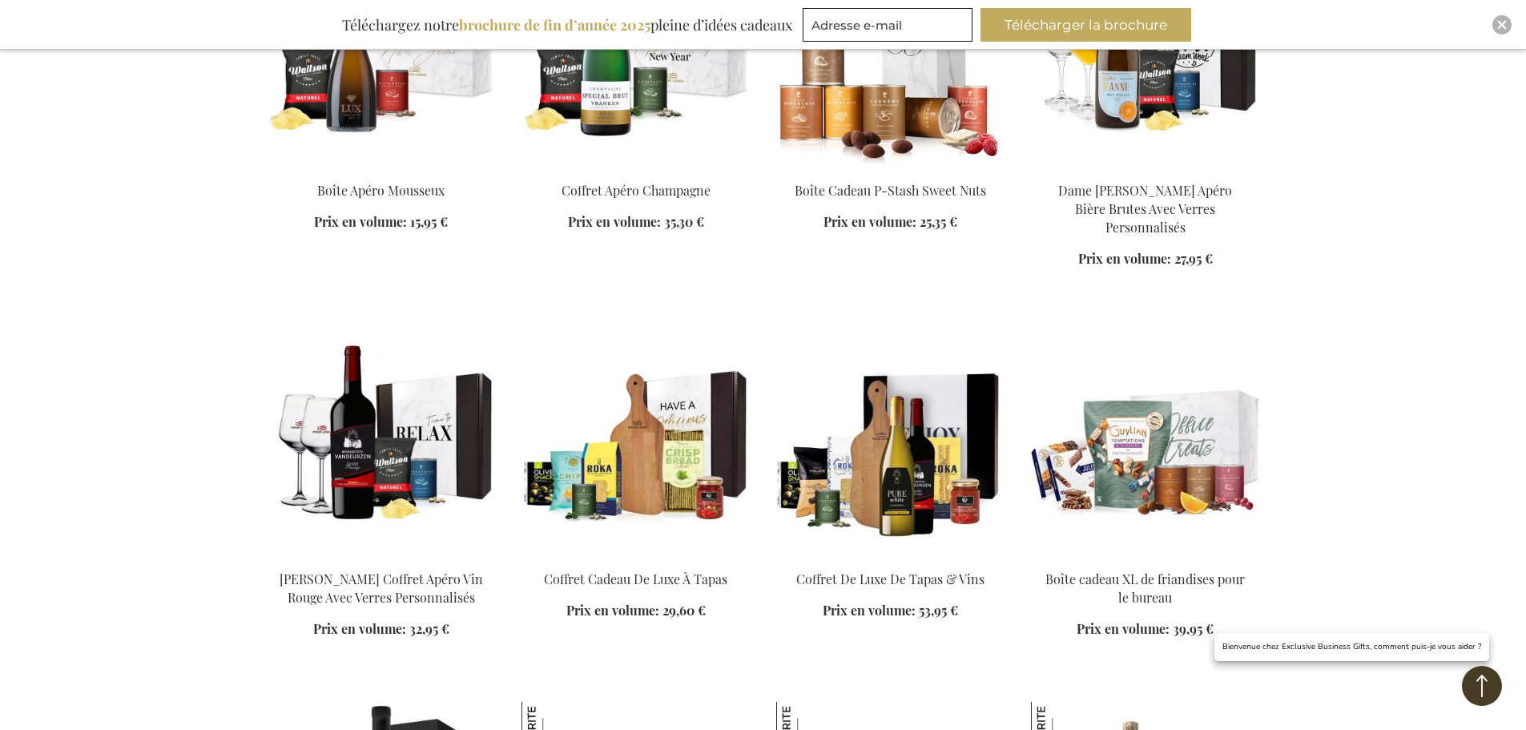
scroll to position [7021, 0]
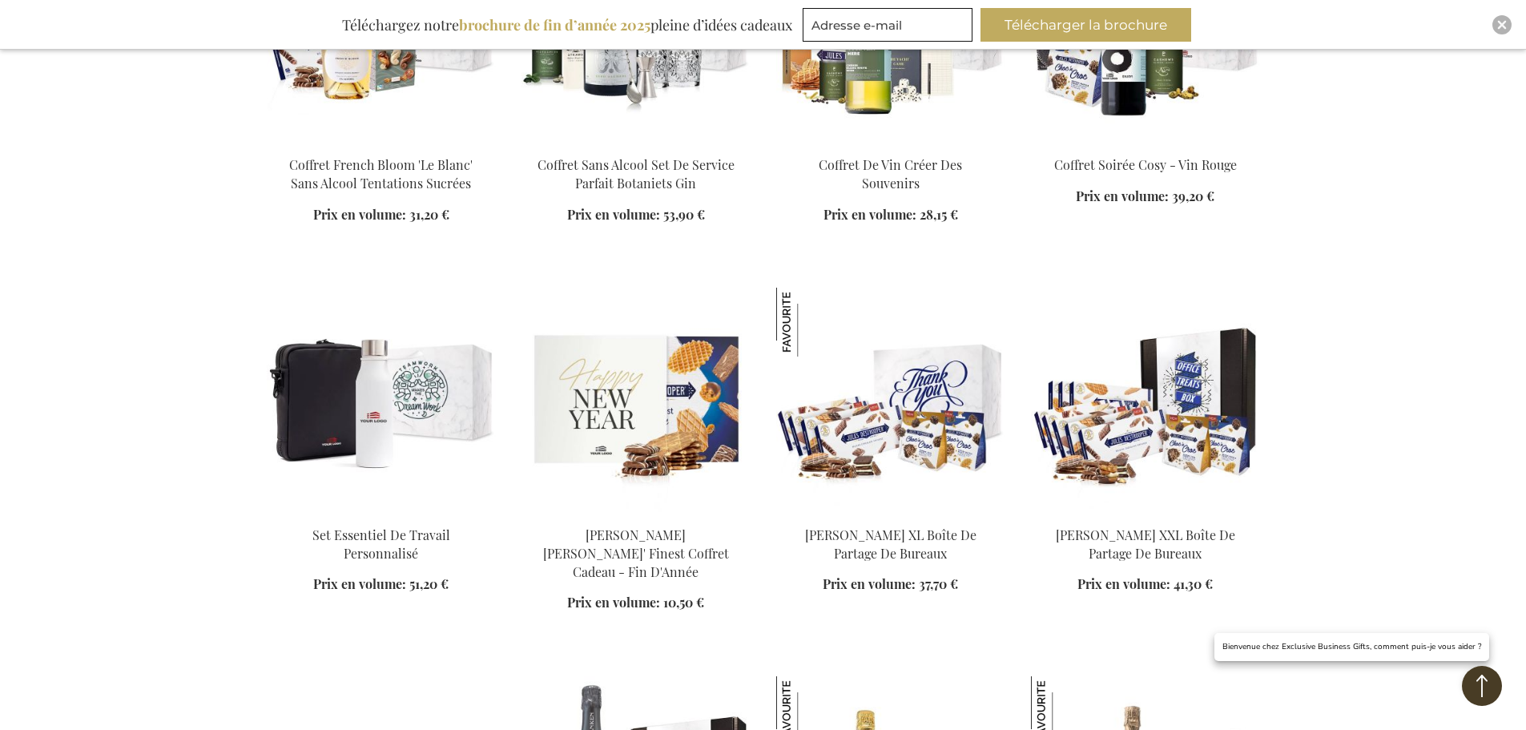
scroll to position [5419, 0]
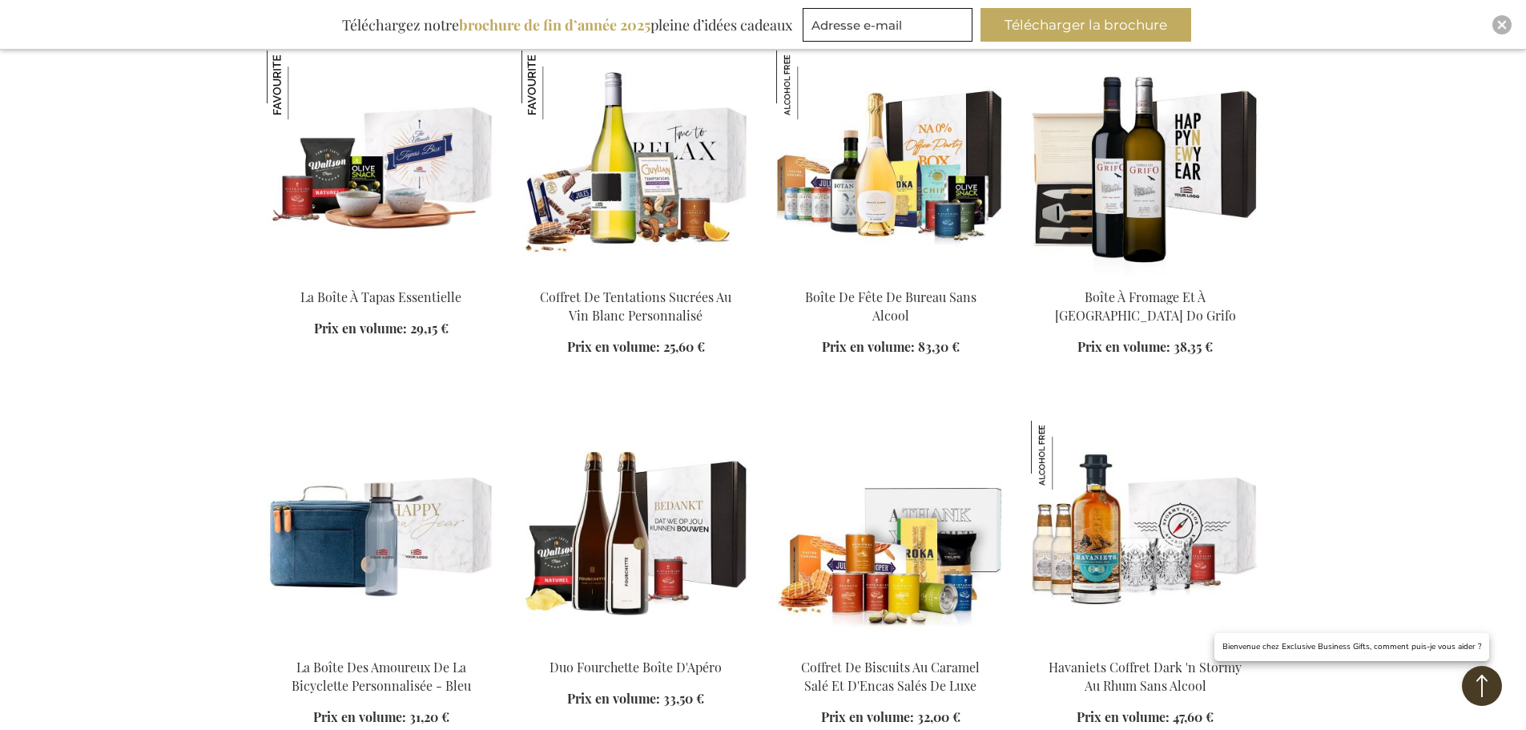
scroll to position [4618, 0]
